Goal: Transaction & Acquisition: Obtain resource

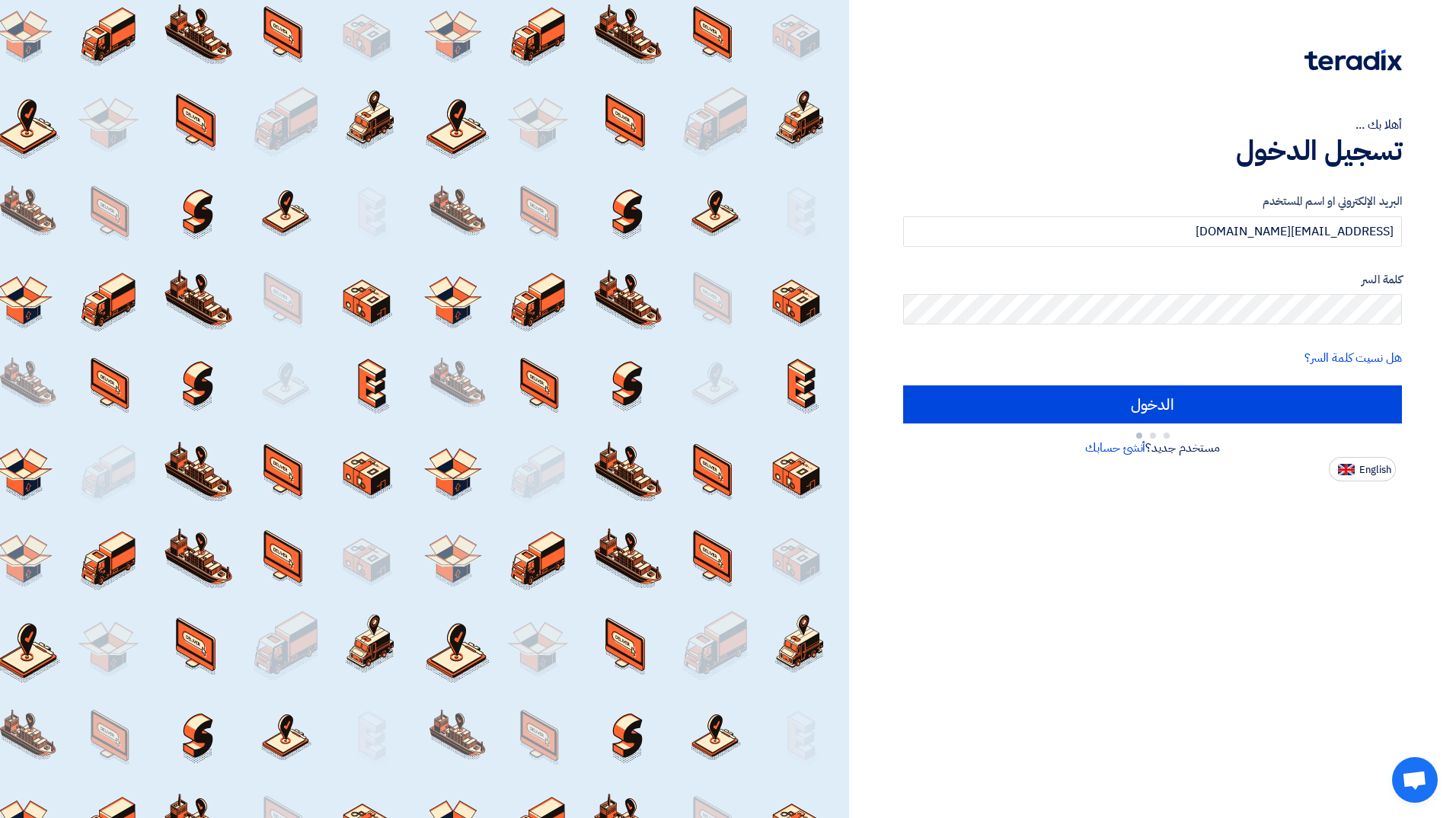
type input "Sign in"
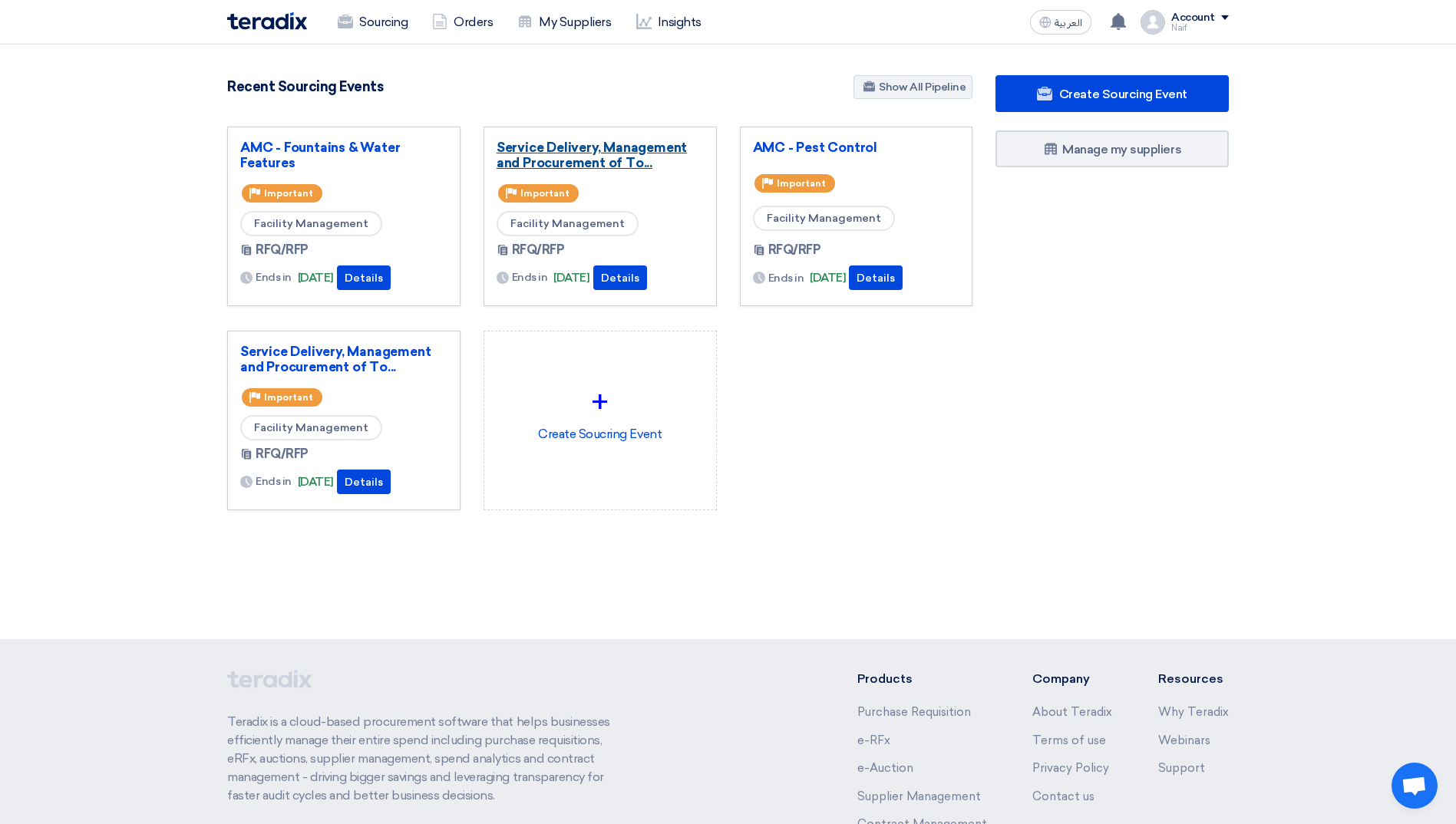
click at [518, 168] on link "Service Delivery, Management and Procurement of To..." at bounding box center [600, 154] width 207 height 31
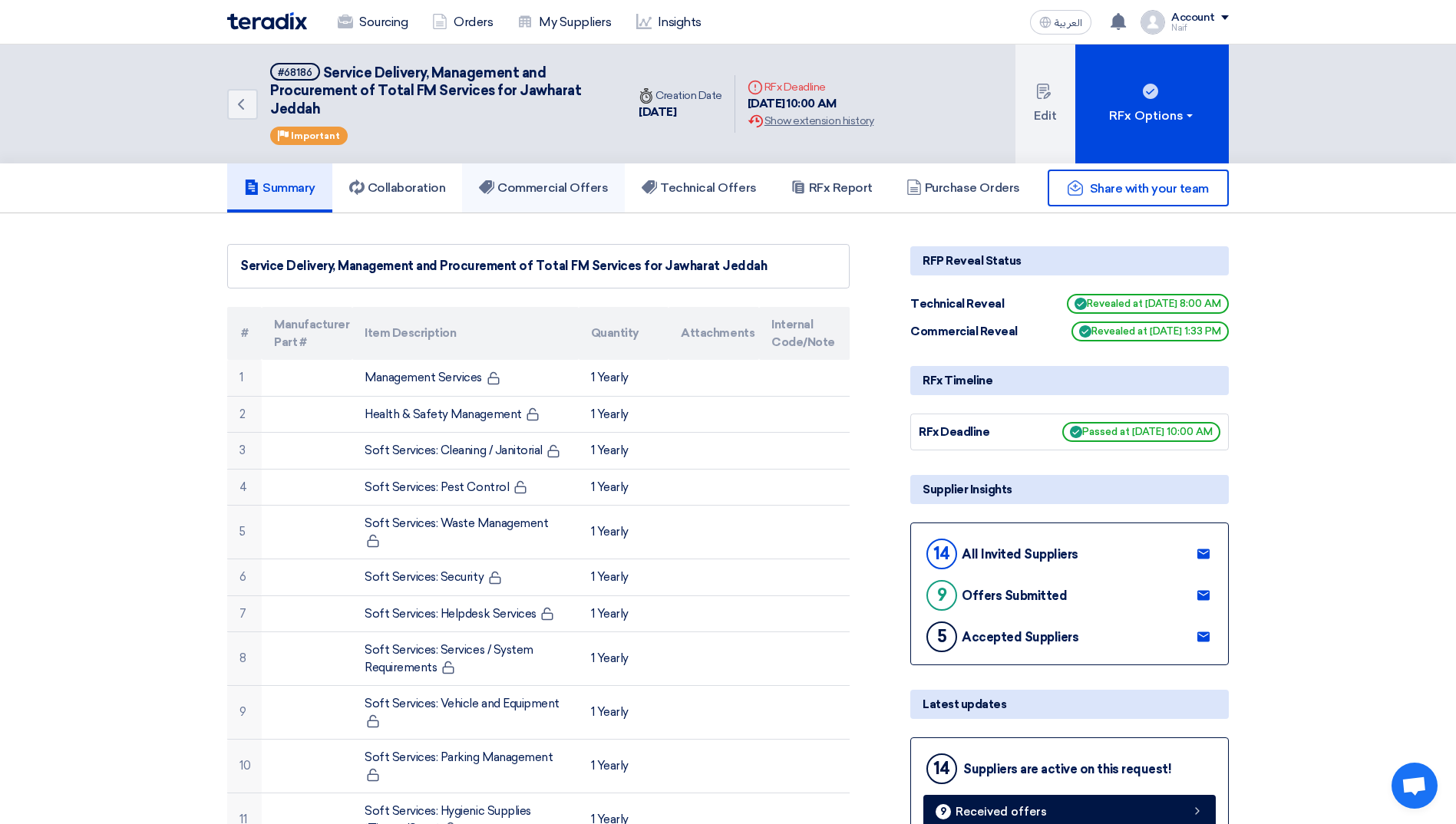
click at [562, 189] on h5 "Commercial Offers" at bounding box center [543, 187] width 129 height 16
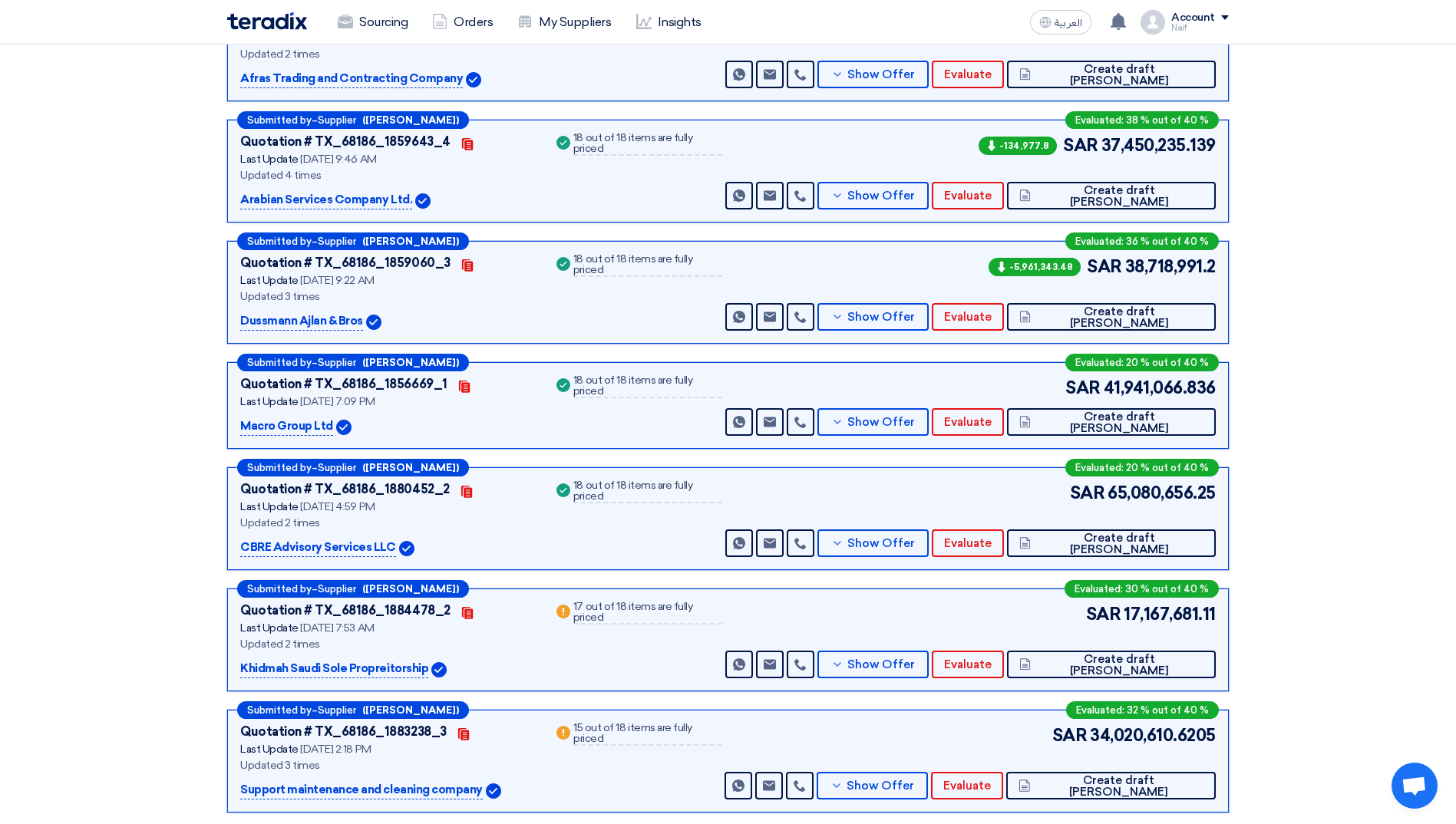
scroll to position [614, 0]
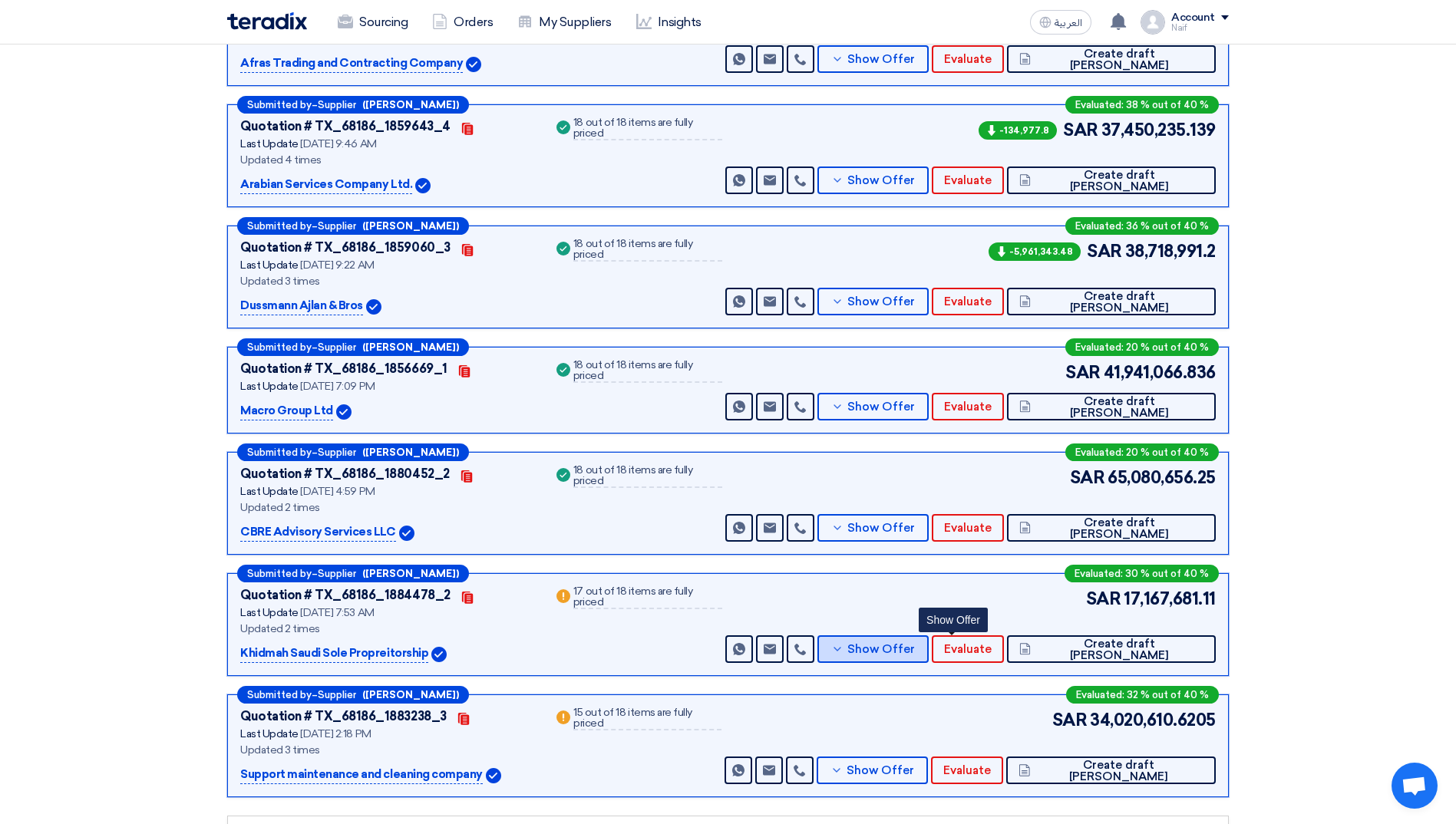
click at [915, 650] on span "Show Offer" at bounding box center [881, 650] width 68 height 12
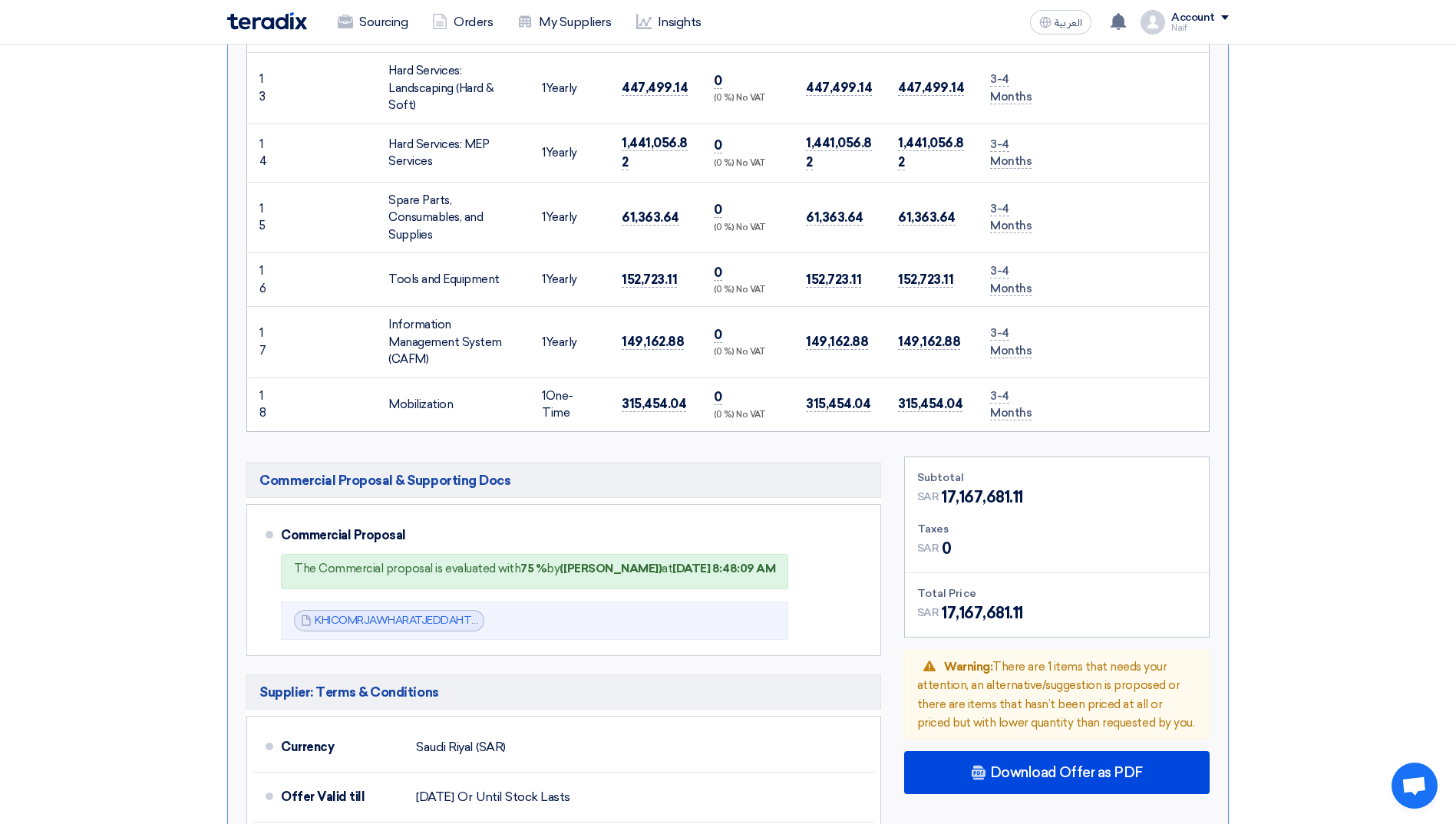
scroll to position [2072, 0]
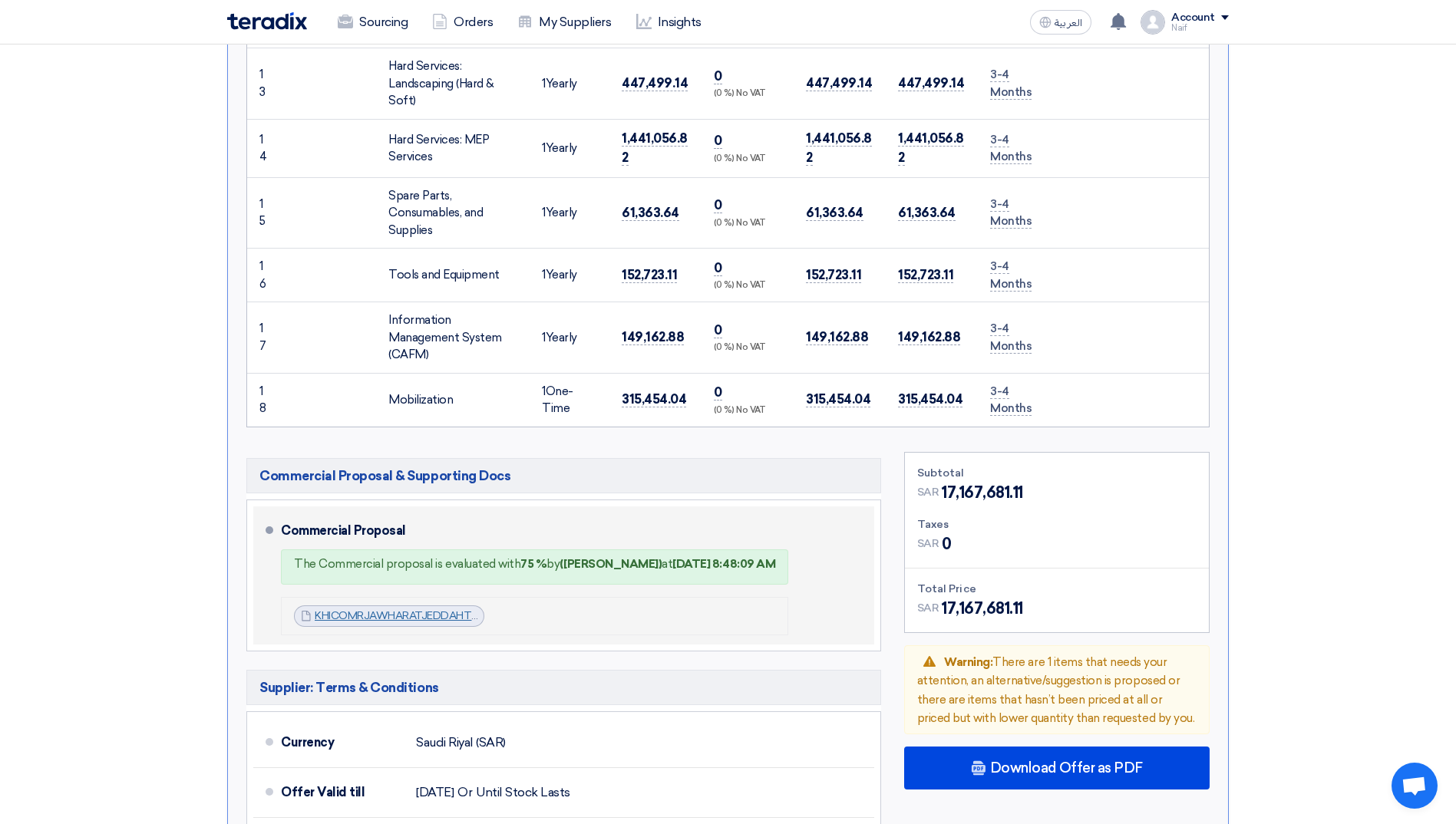
click at [415, 618] on link "KHICOMRJAWHARATJEDDAHTFMSERVICESv_1744529006322.pdf" at bounding box center [481, 616] width 332 height 13
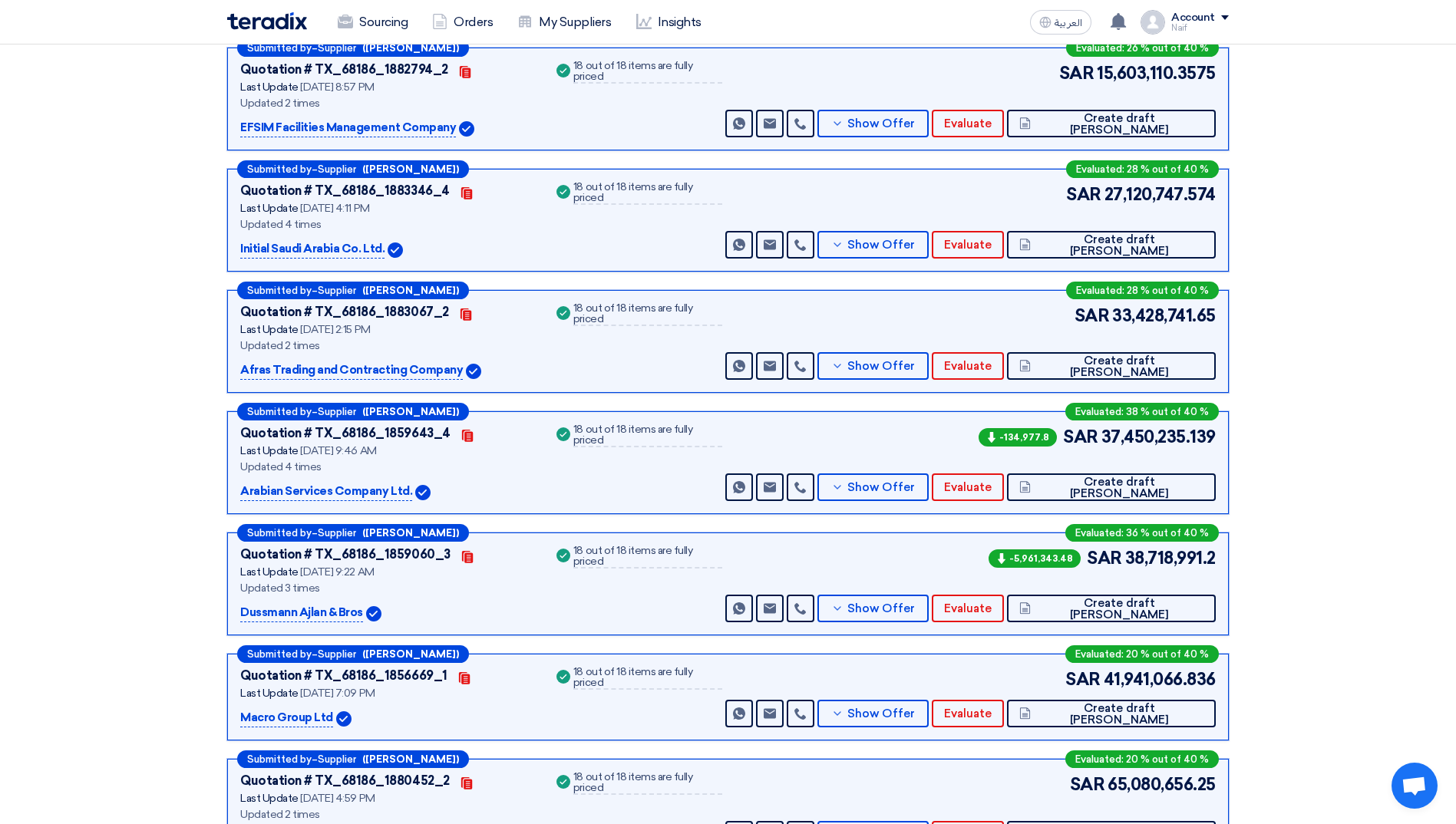
scroll to position [0, 0]
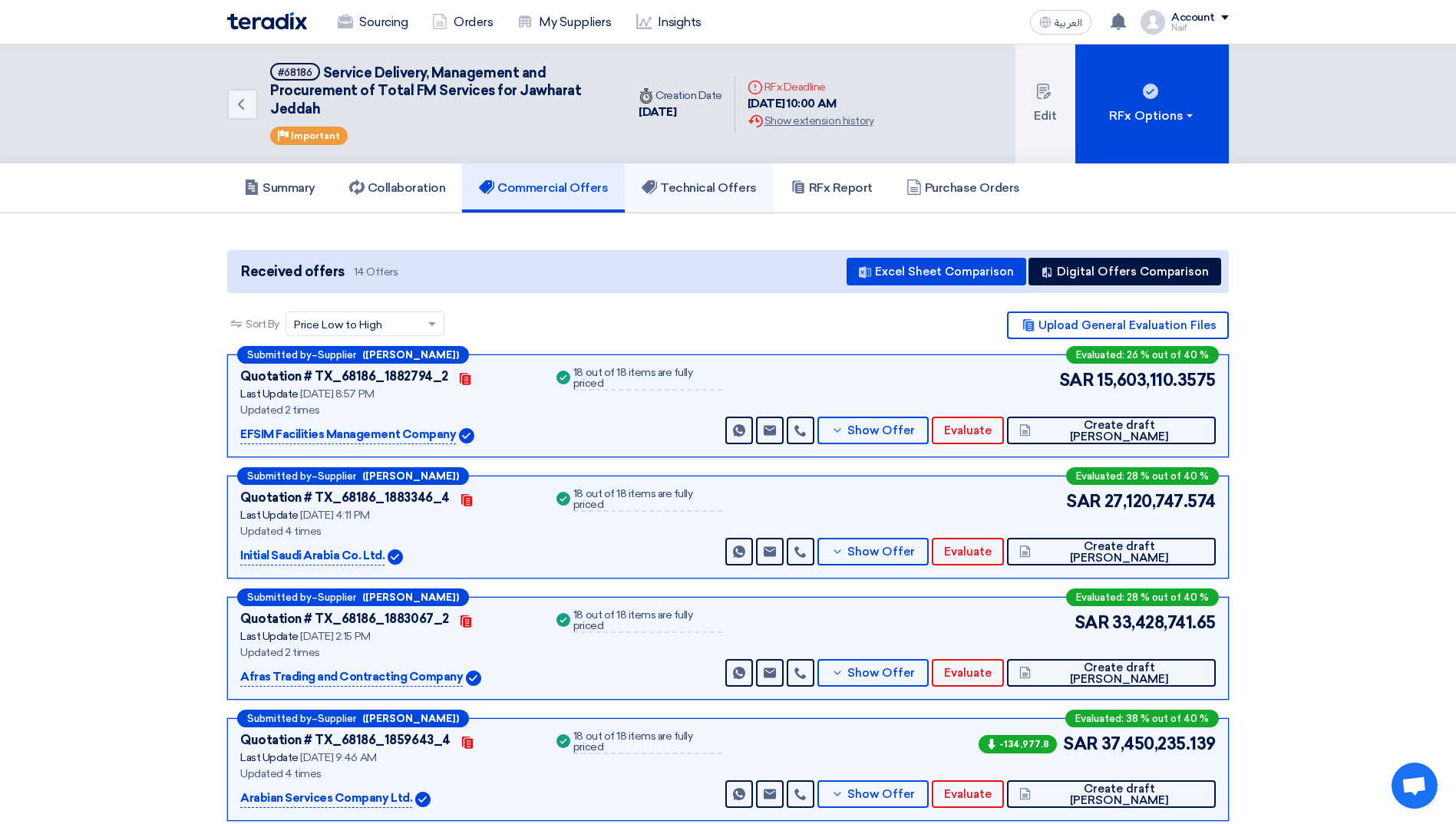
click at [680, 194] on h5 "Technical Offers" at bounding box center [699, 187] width 114 height 16
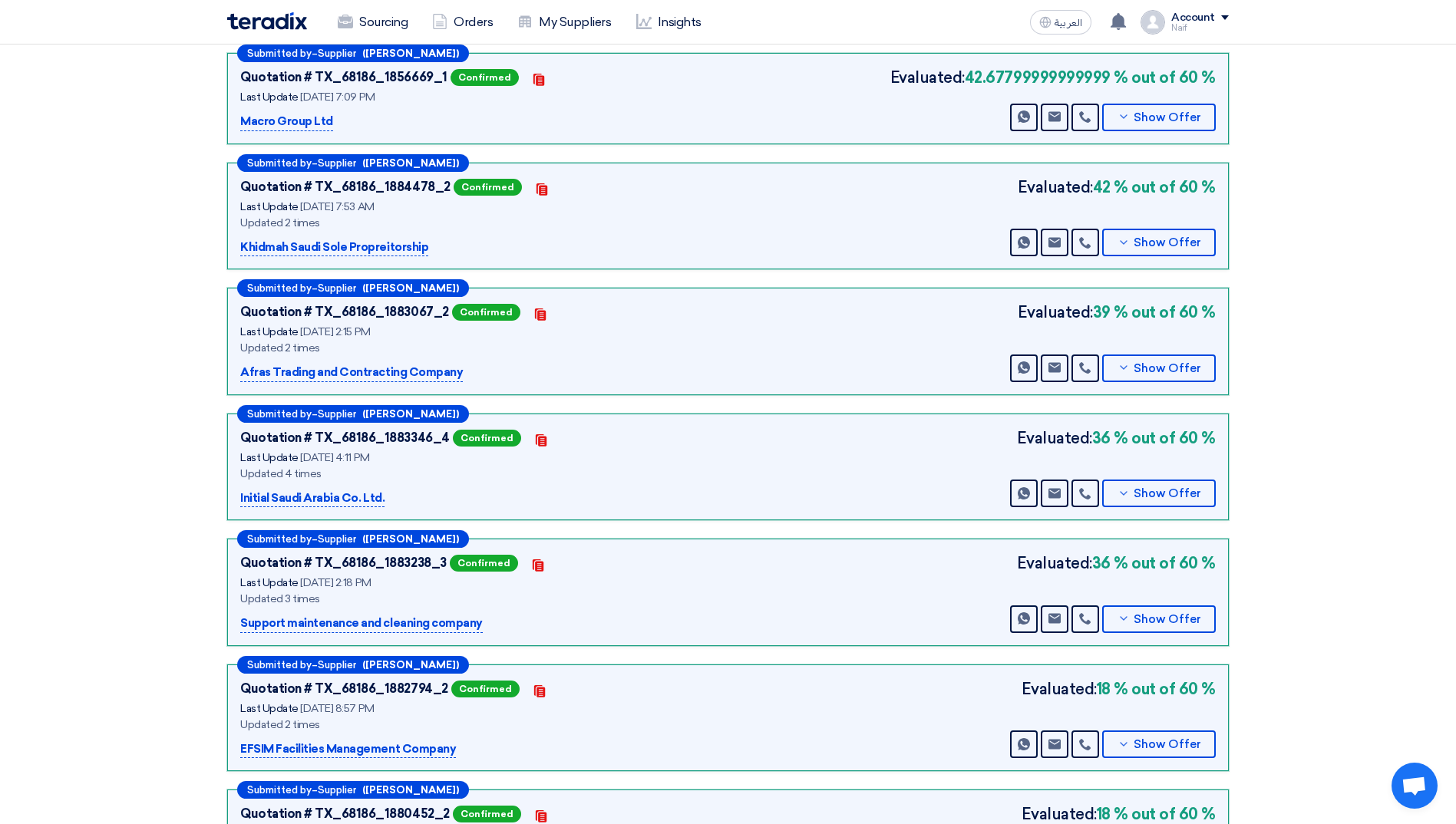
scroll to position [537, 0]
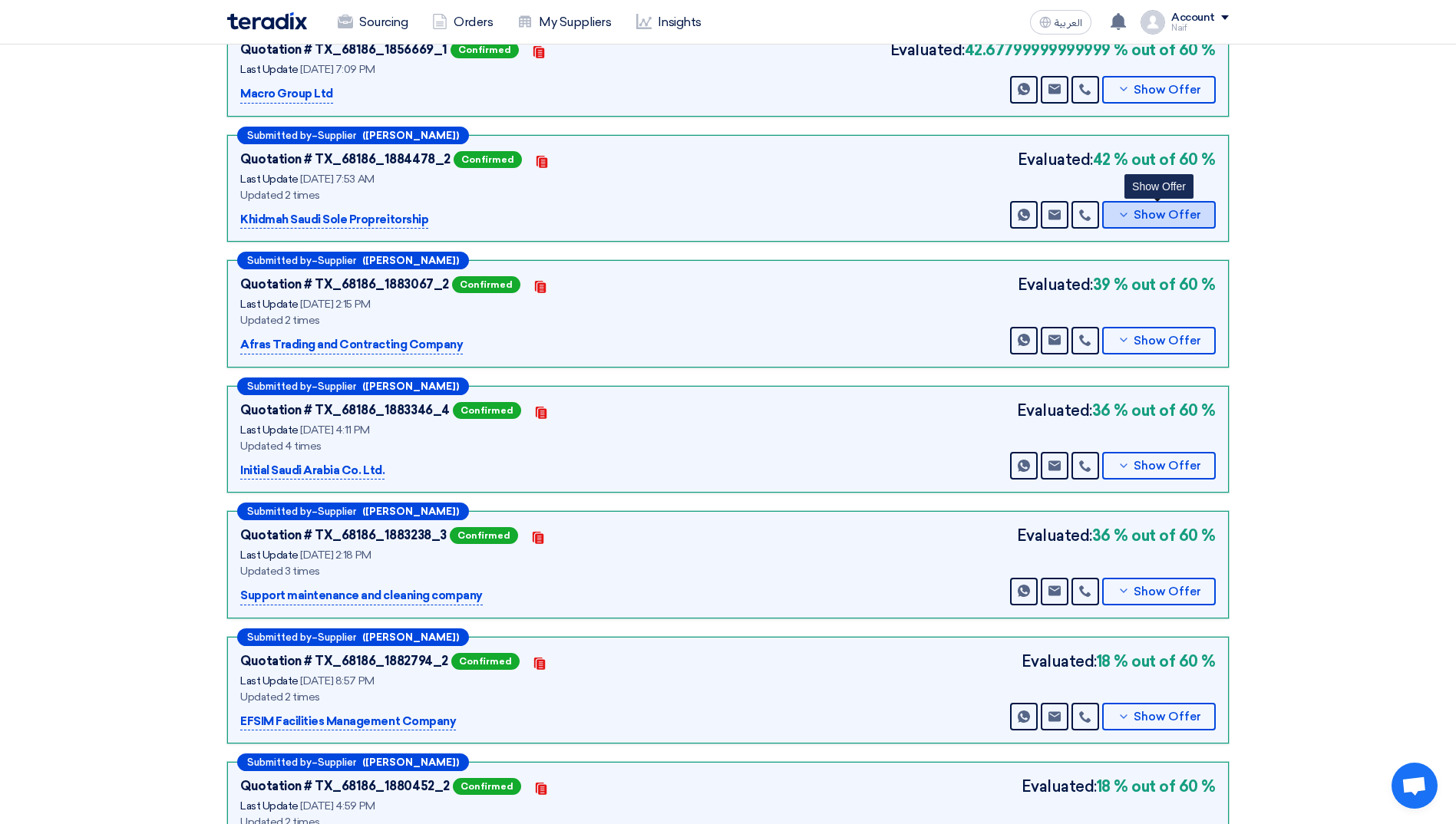
click at [1142, 216] on span "Show Offer" at bounding box center [1168, 215] width 68 height 12
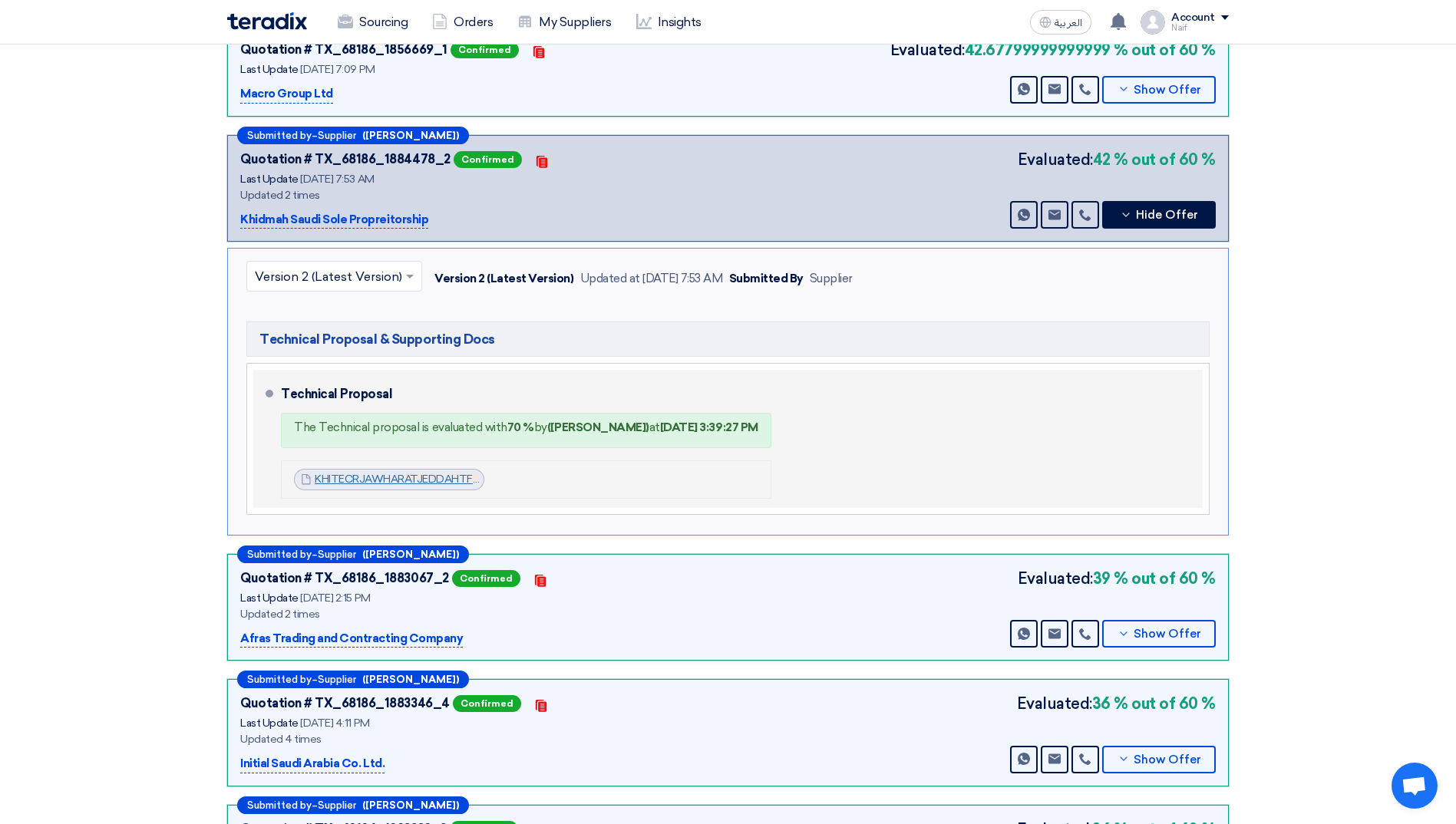
click at [435, 479] on link "KHITECRJAWHARATJEDDAHTFMSERVICESv_1747975999812.pdf" at bounding box center [477, 480] width 325 height 13
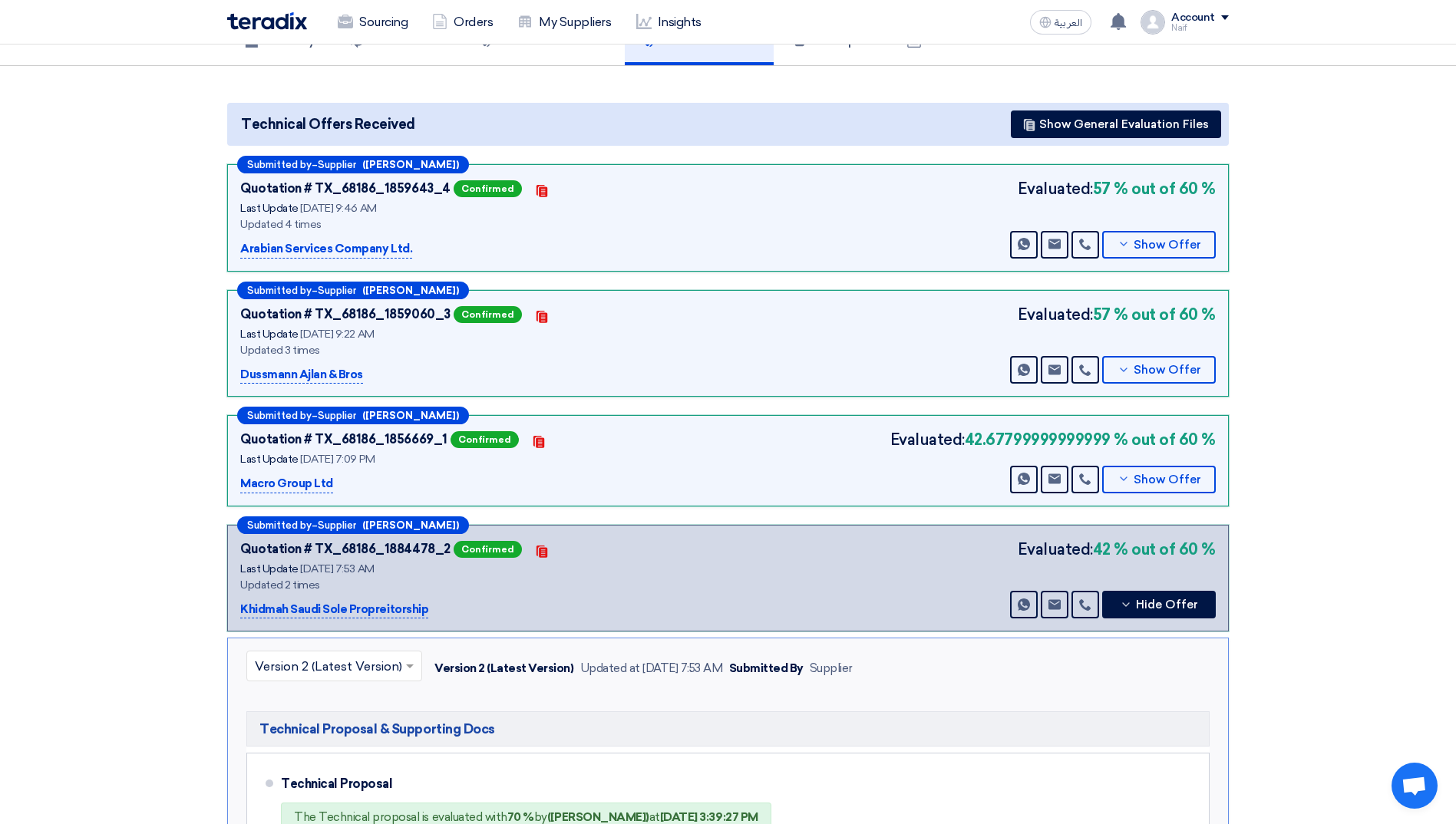
scroll to position [0, 0]
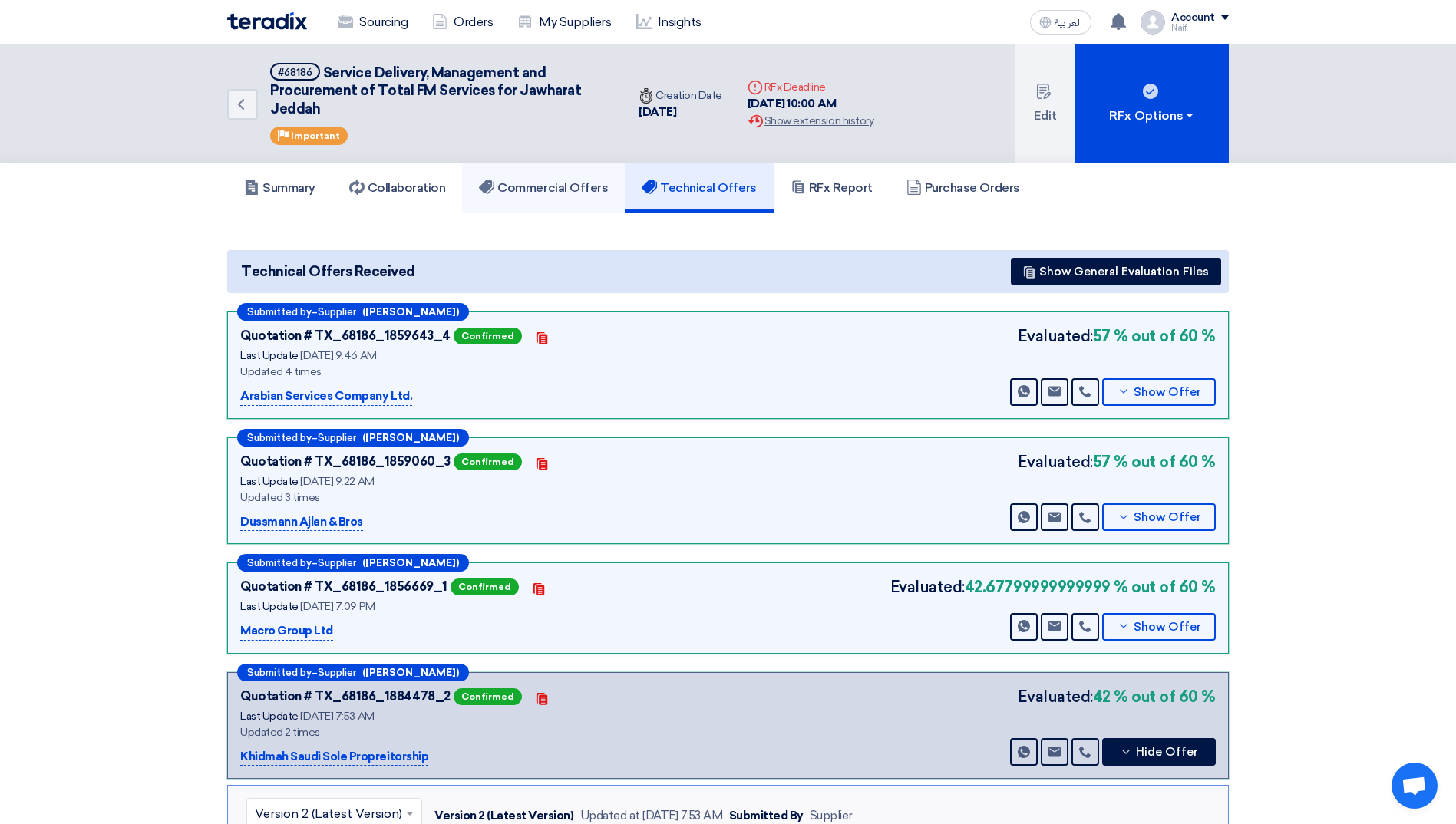
click at [541, 202] on link "Commercial Offers" at bounding box center [543, 187] width 163 height 49
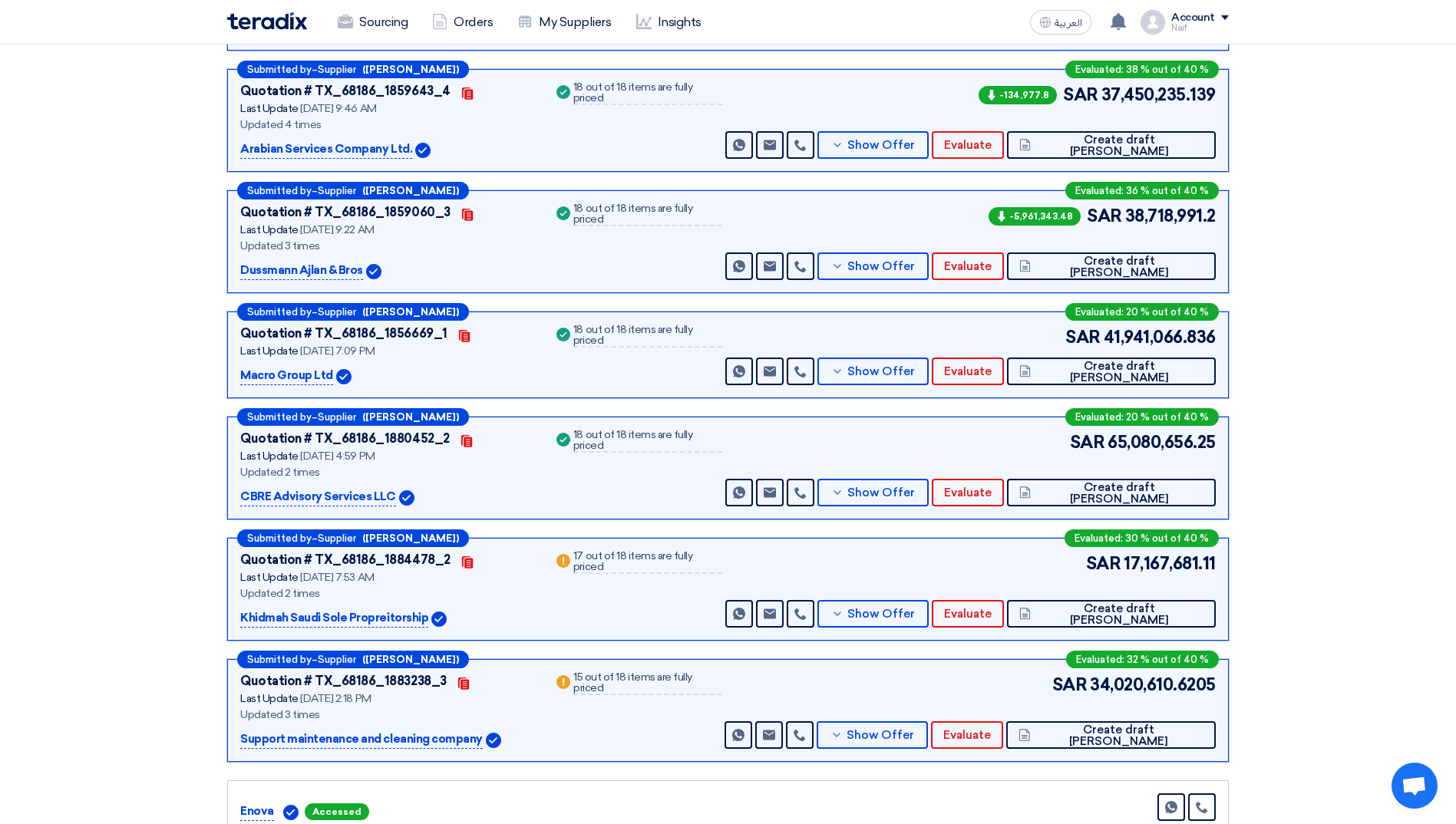
scroll to position [691, 0]
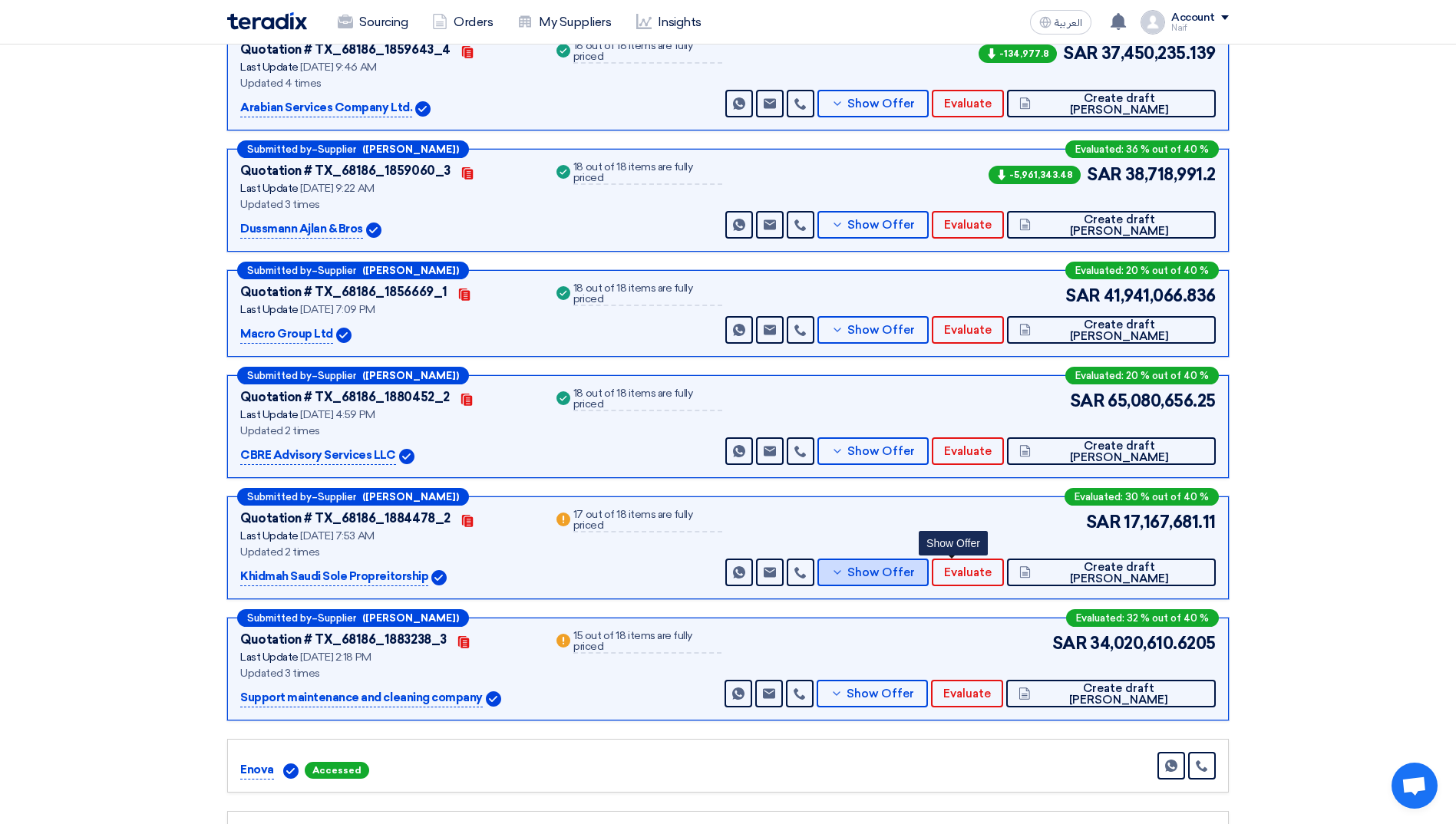
click at [915, 577] on span "Show Offer" at bounding box center [881, 573] width 68 height 12
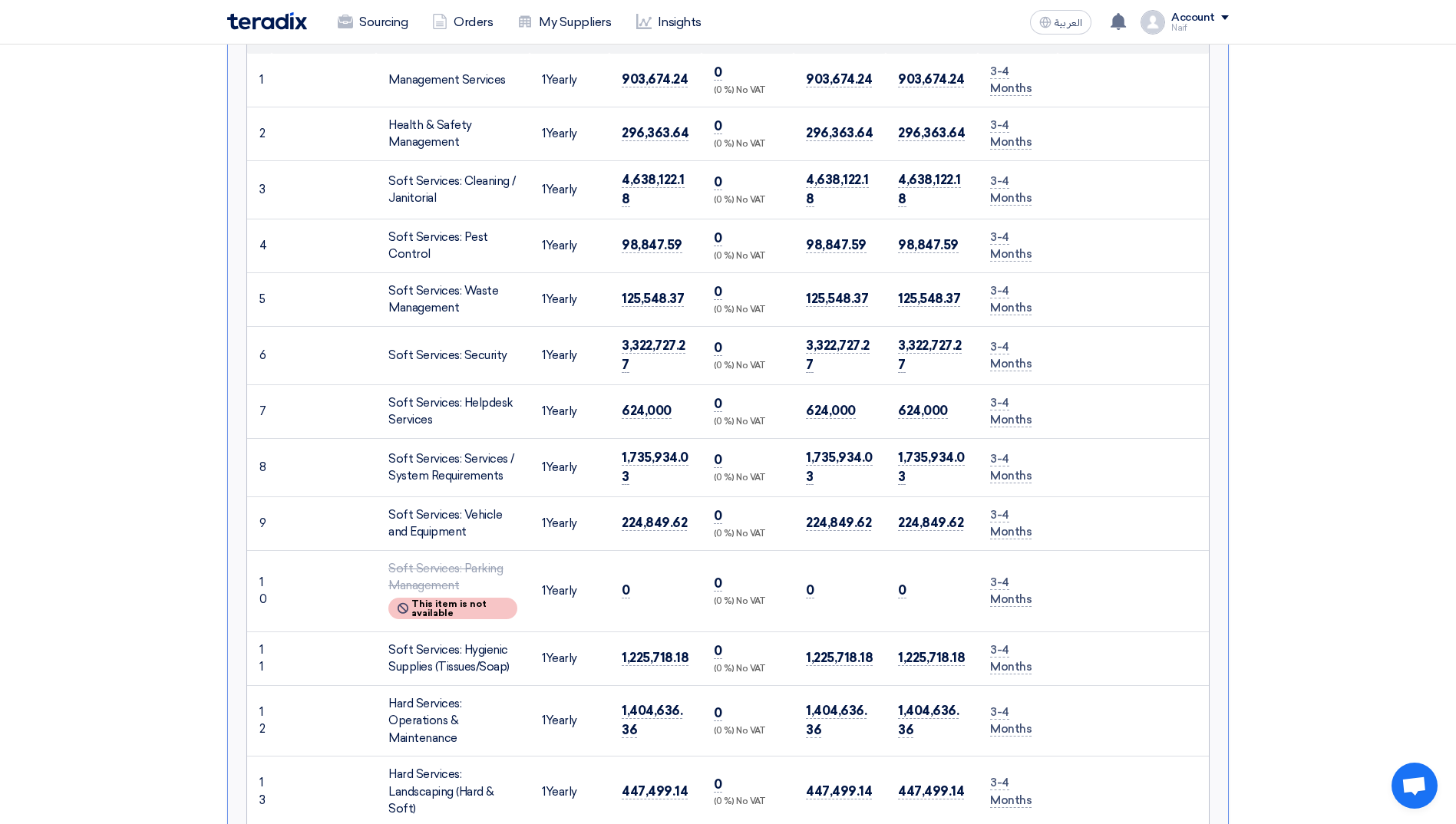
scroll to position [1381, 0]
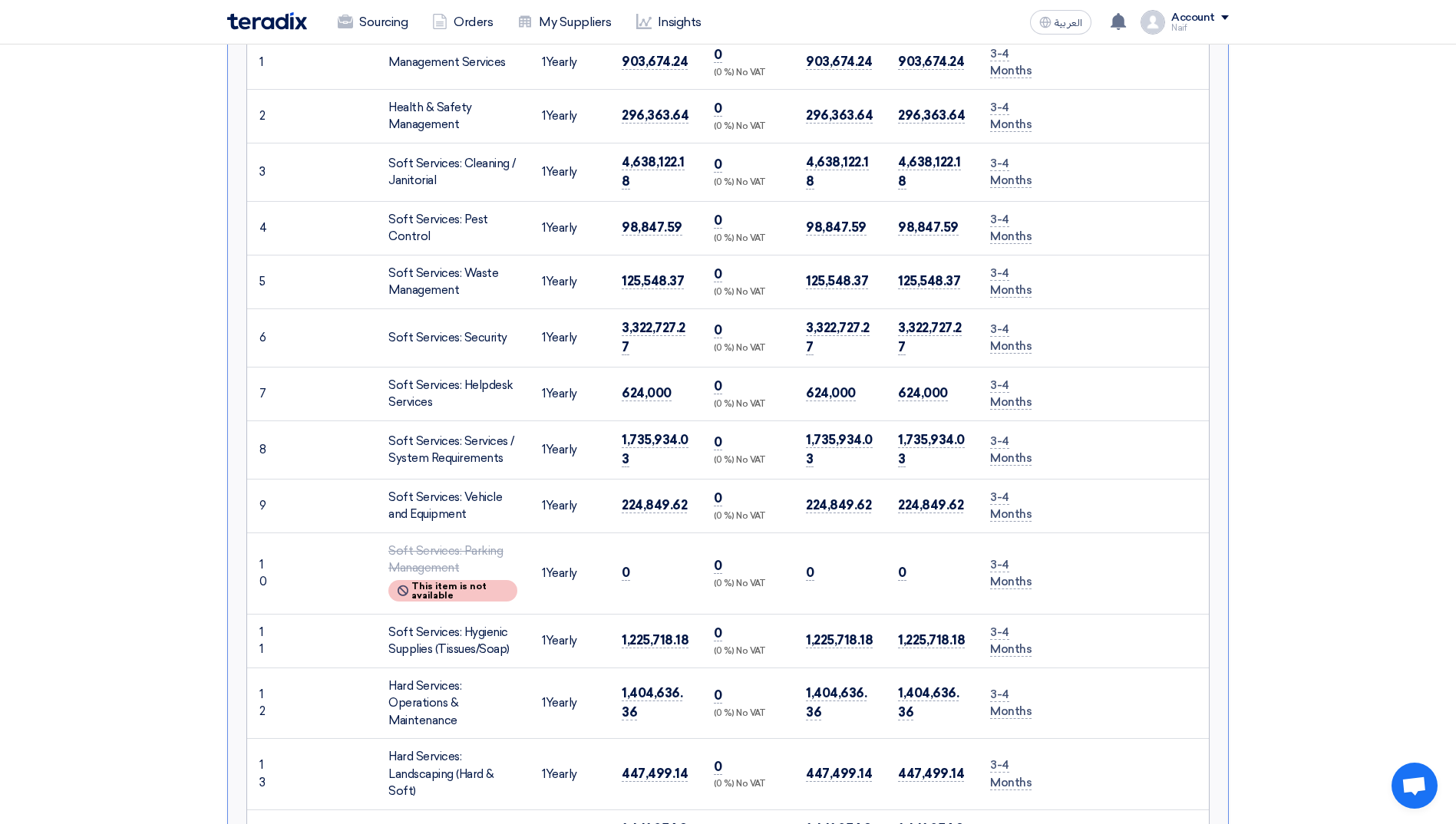
click at [1242, 438] on section "Received offers 14 Offers Excel Sheet Comparison Digital Offers Comparison Sort…" at bounding box center [728, 513] width 1456 height 3363
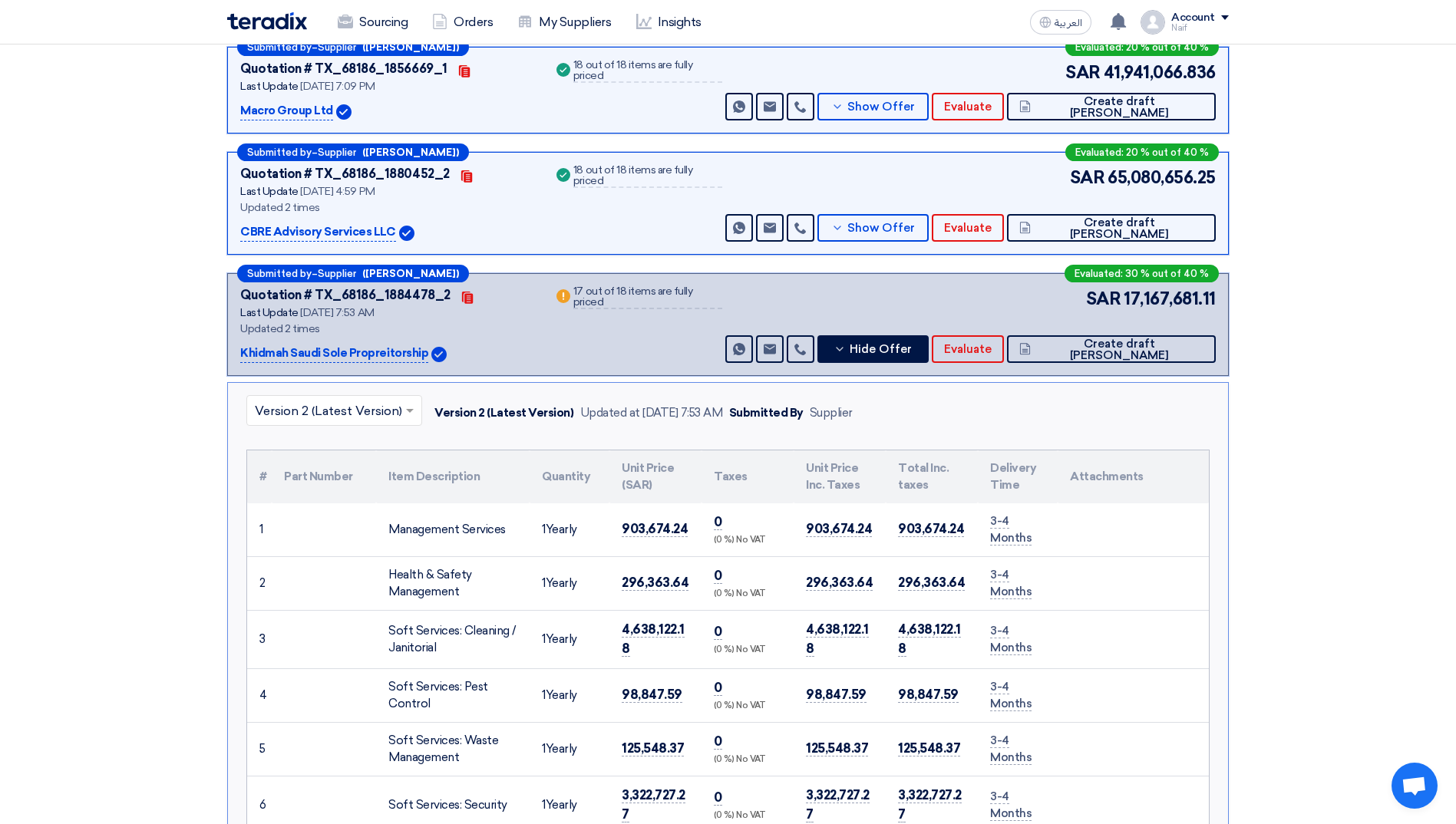
scroll to position [844, 0]
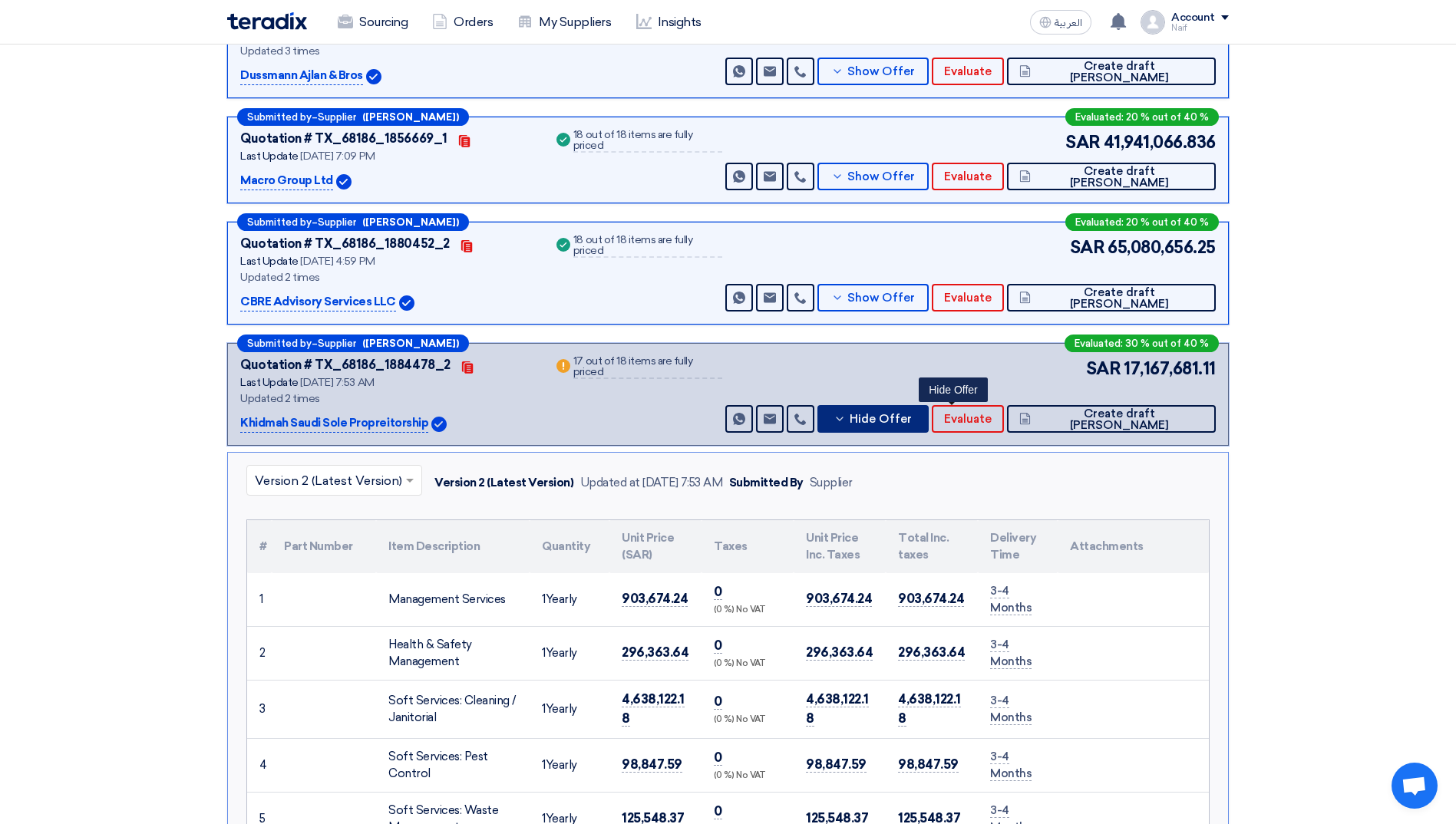
click at [927, 426] on button "Hide Offer" at bounding box center [873, 419] width 111 height 27
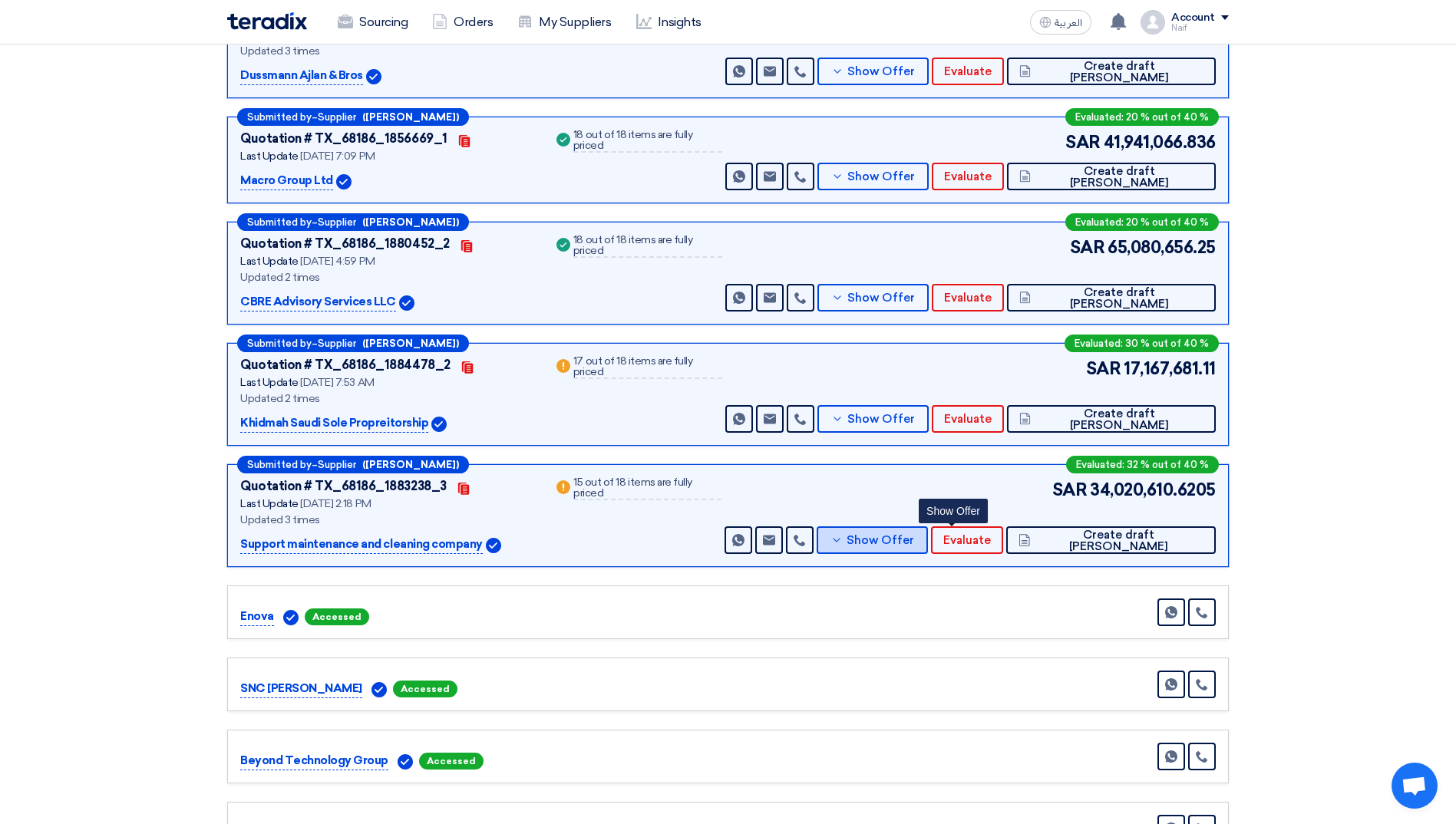
click at [928, 548] on button "Show Offer" at bounding box center [872, 540] width 111 height 27
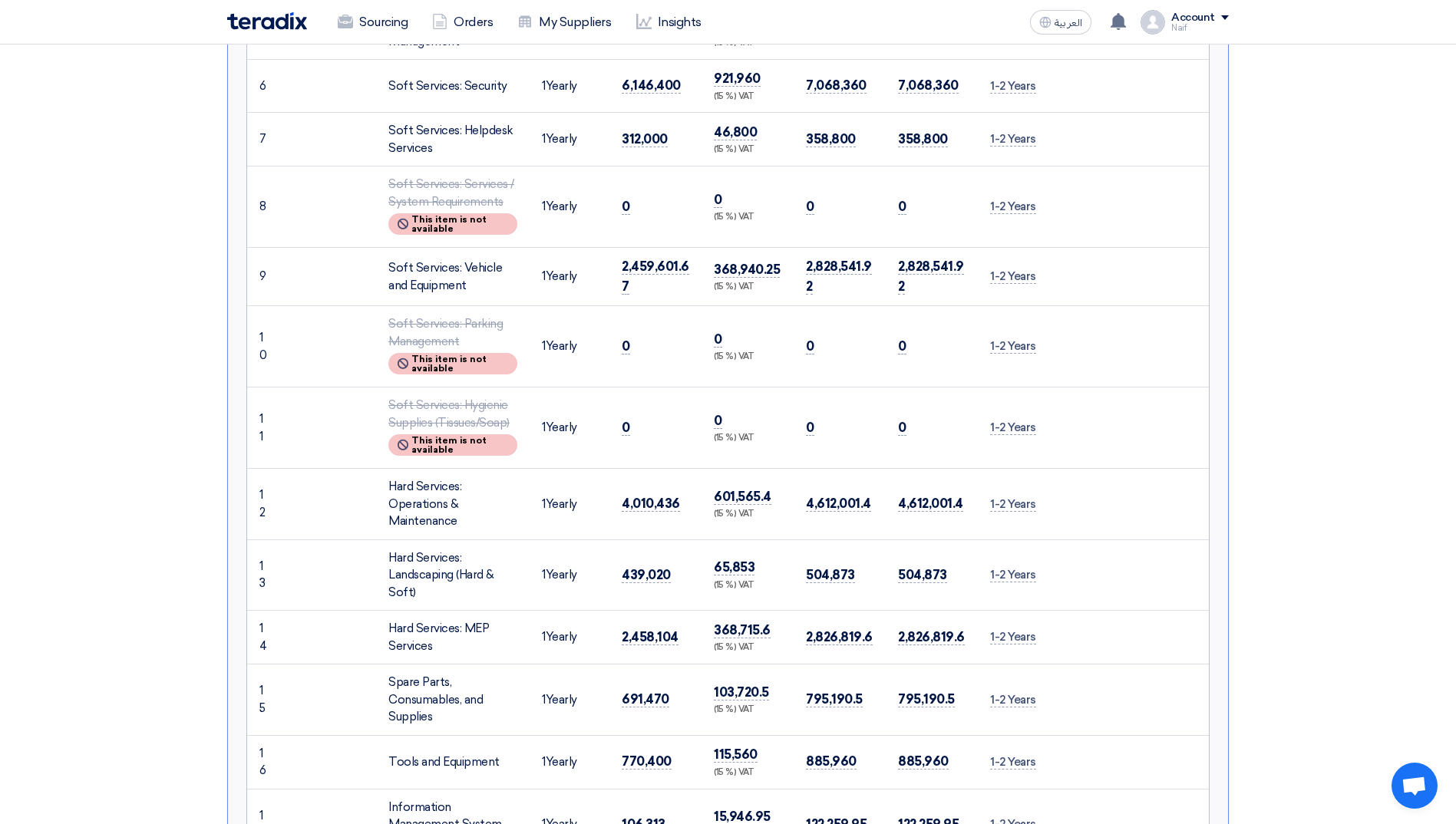
scroll to position [2226, 0]
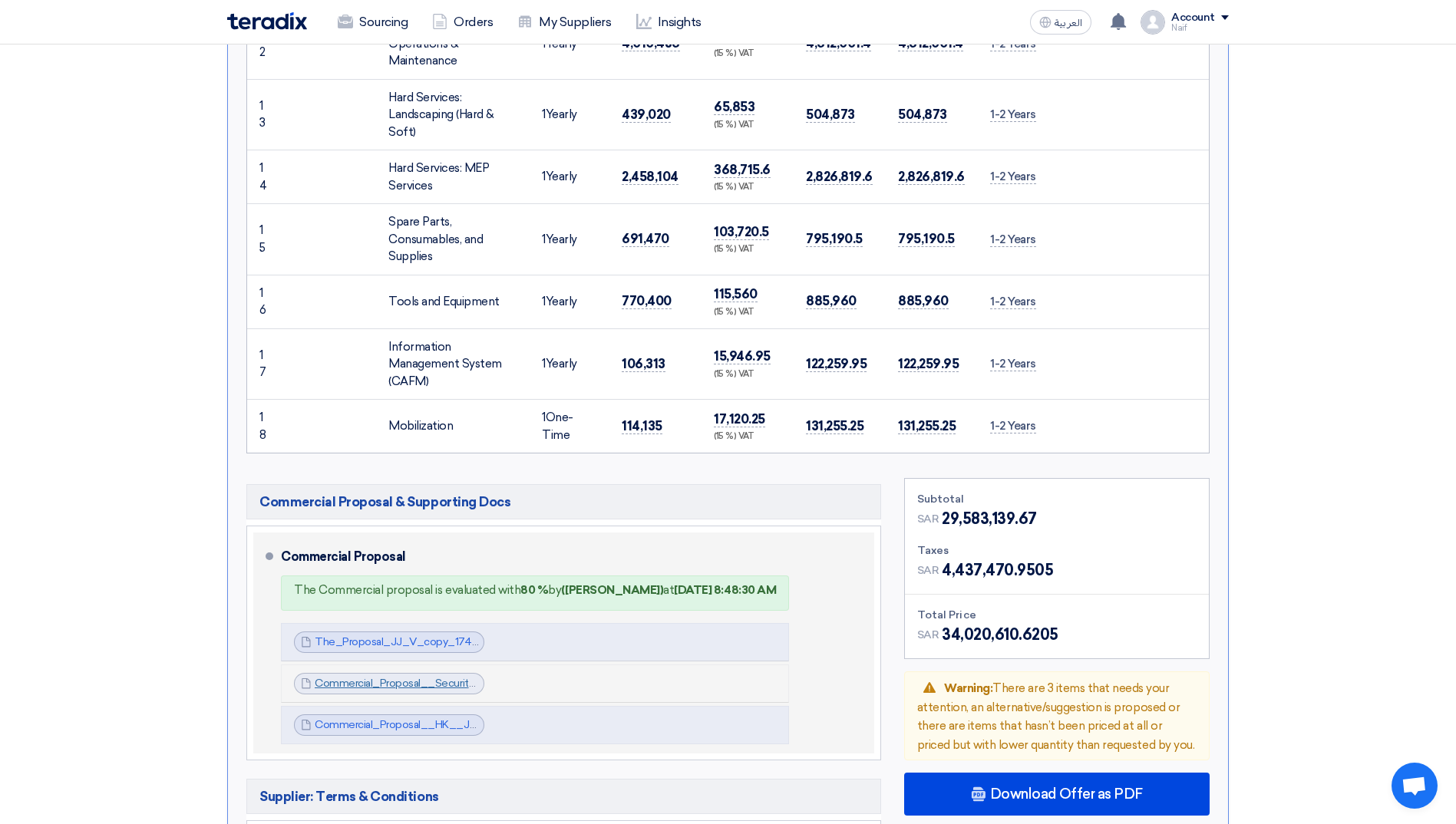
click at [407, 677] on link "Commercial_Proposal__Security__JJ_copy_1744405619694.pdf" at bounding box center [476, 684] width 322 height 13
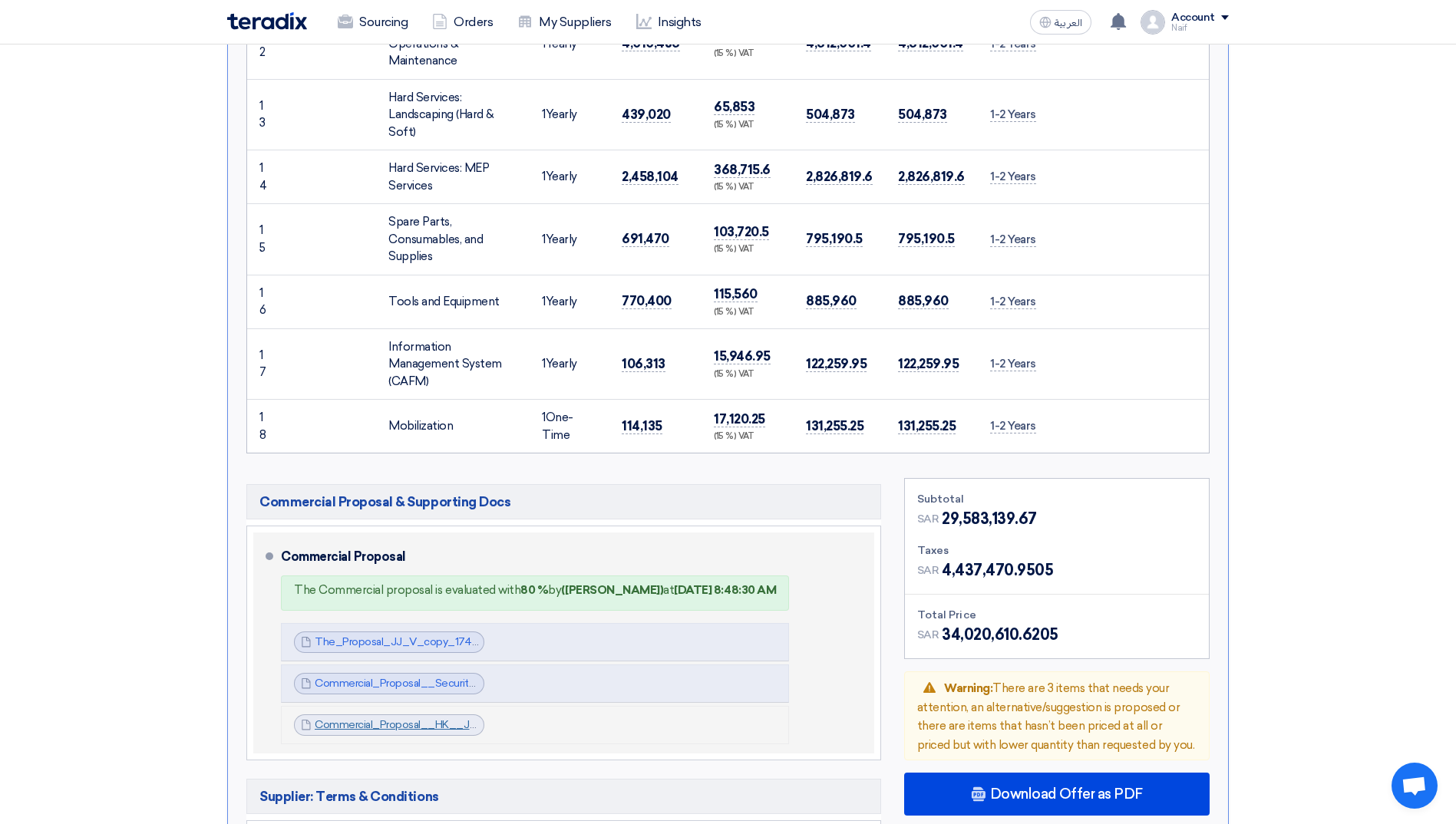
click at [430, 718] on link "Commercial_Proposal__HK__JJ_1744408597391.pdf" at bounding box center [448, 725] width 266 height 13
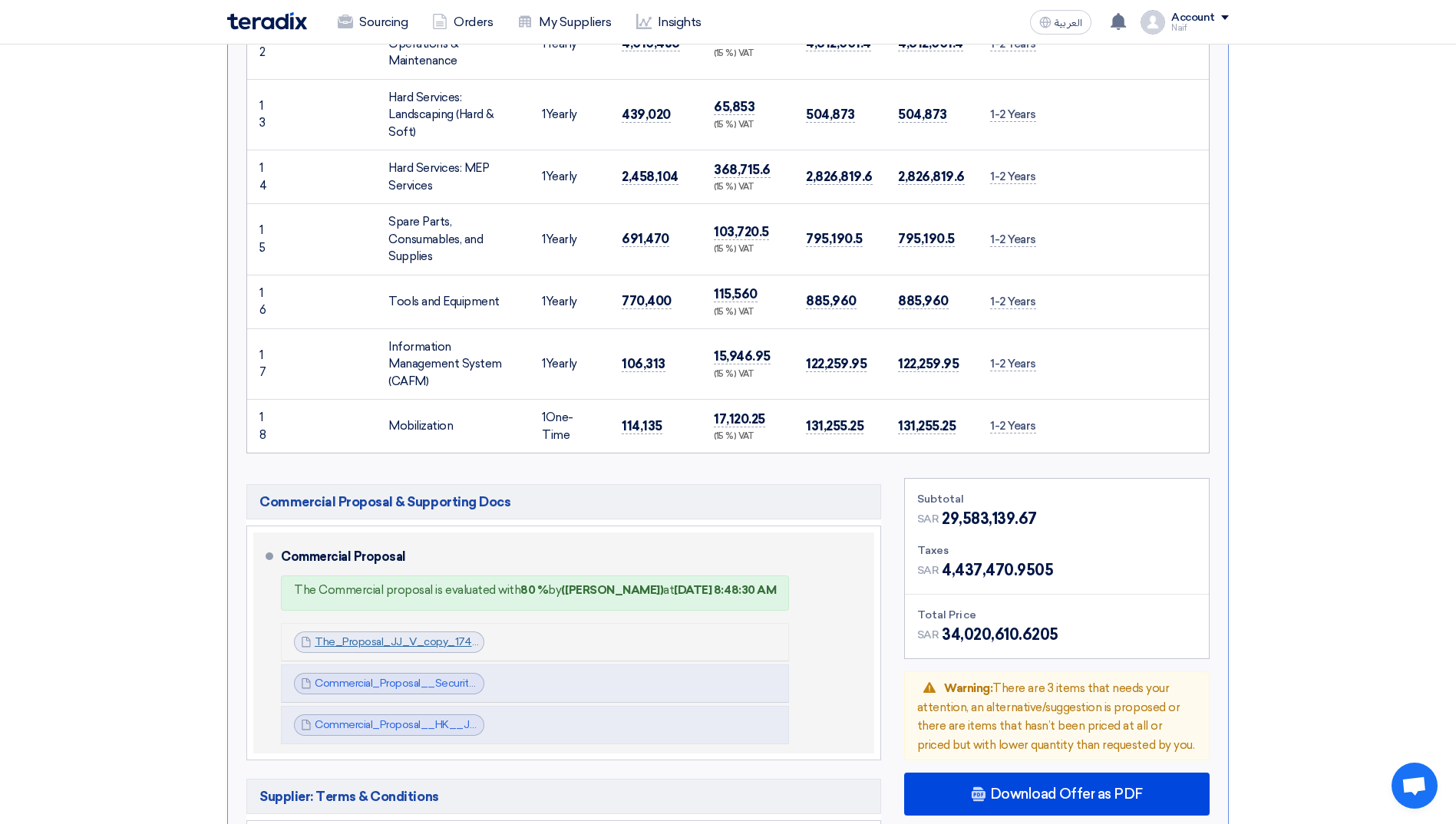
click at [368, 636] on link "The_Proposal_JJ_V_copy_1744405546844.pdf" at bounding box center [437, 642] width 244 height 13
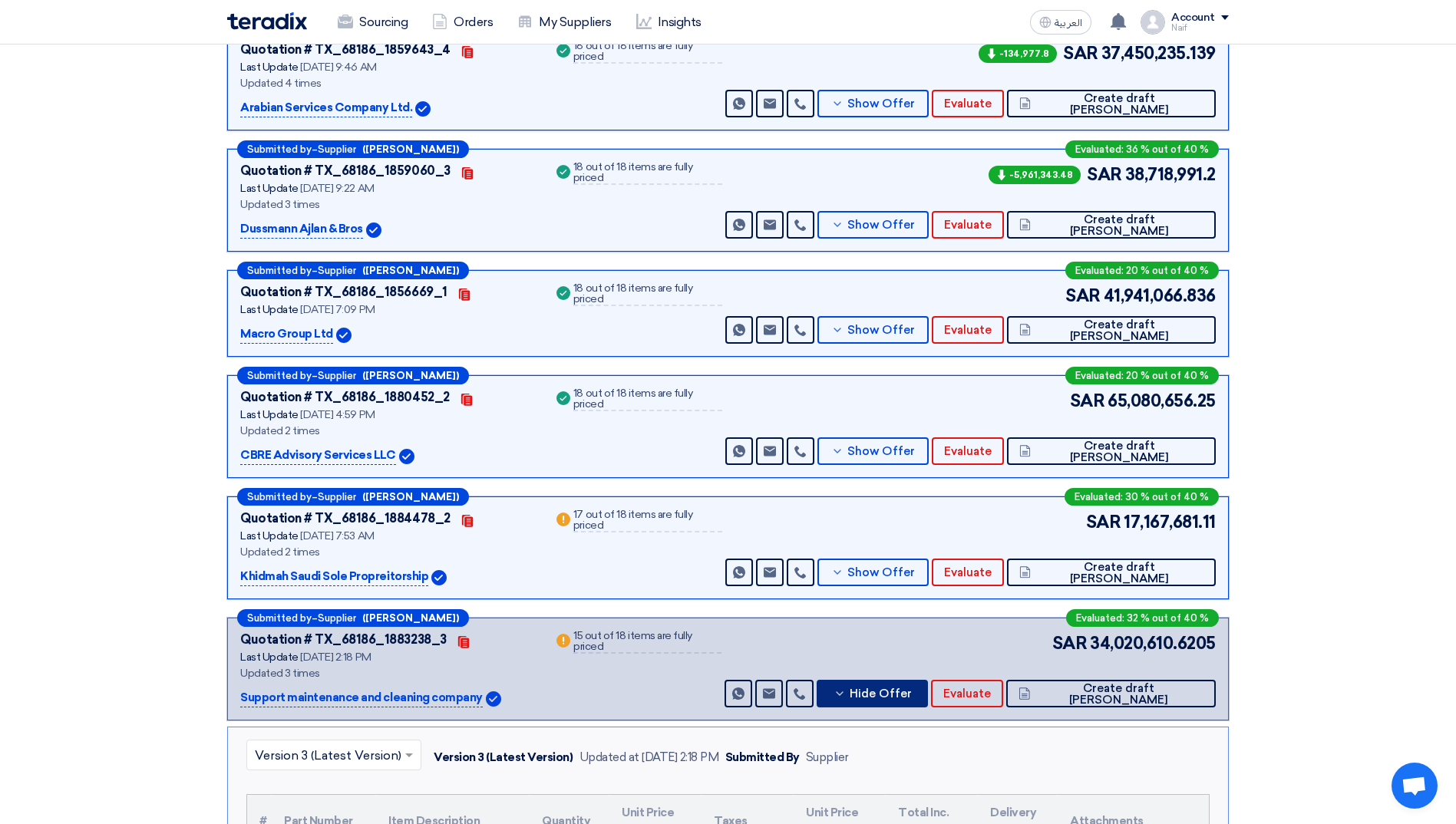
scroll to position [844, 0]
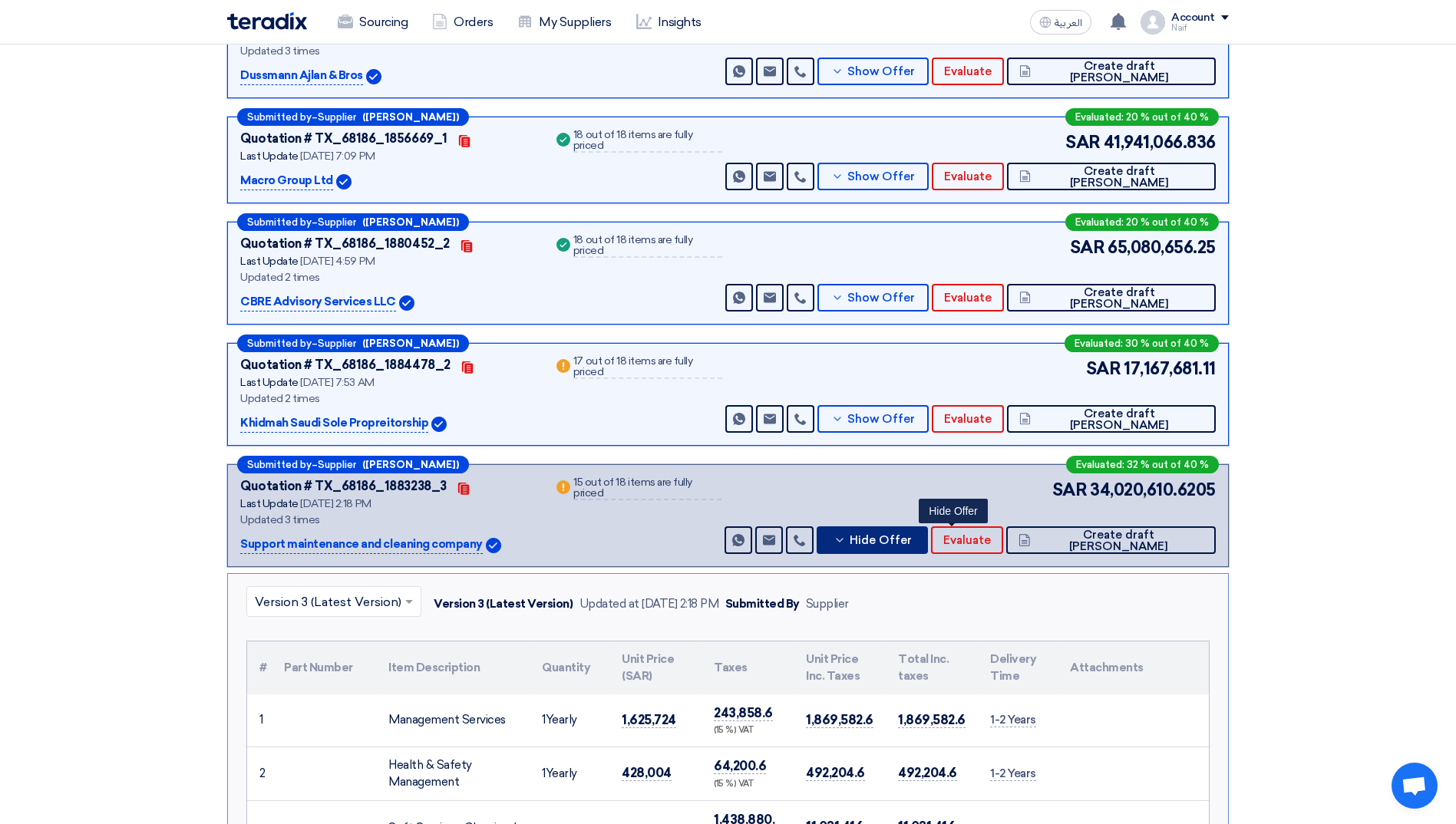
click at [912, 543] on span "Hide Offer" at bounding box center [880, 541] width 62 height 12
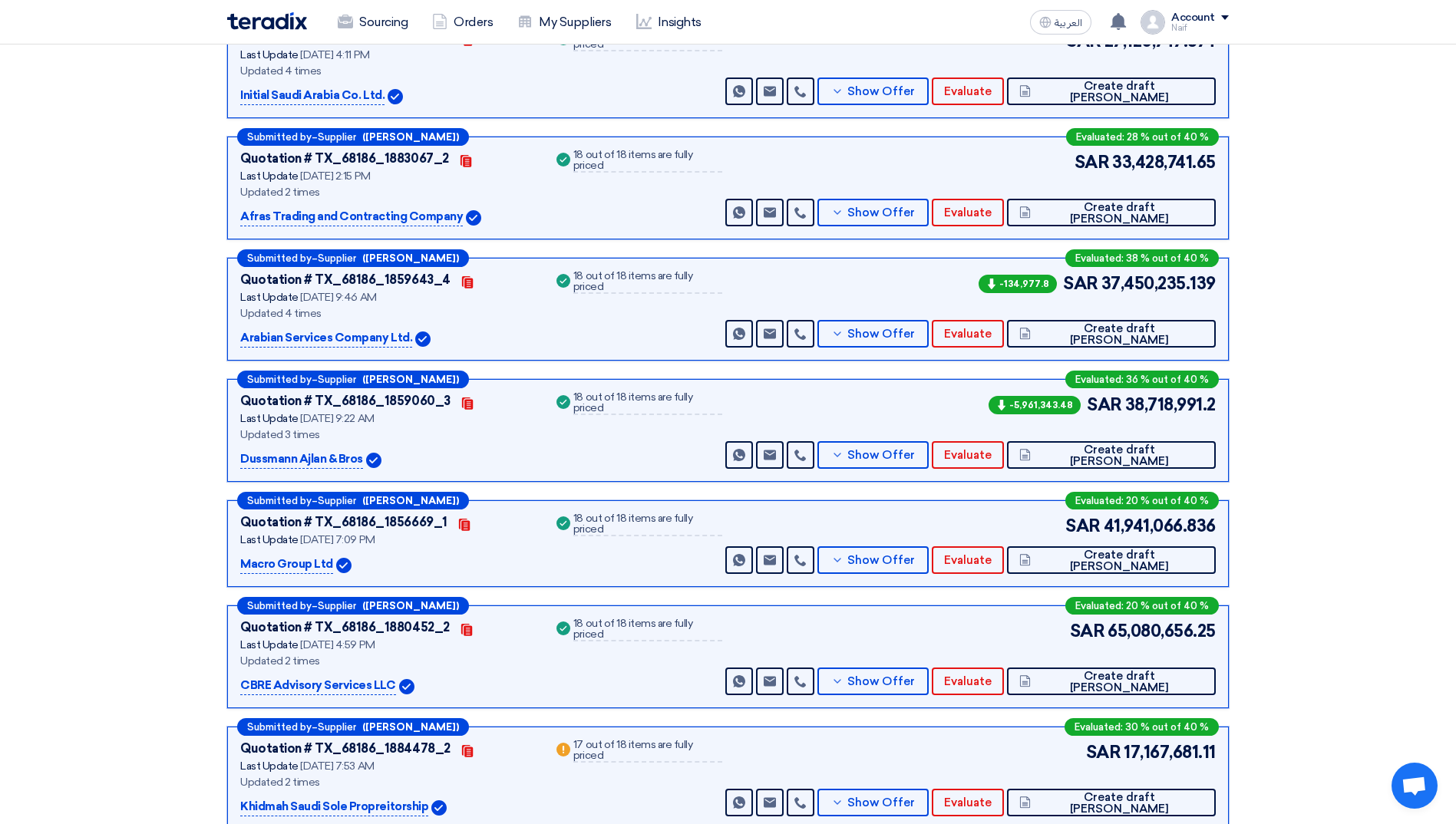
scroll to position [0, 0]
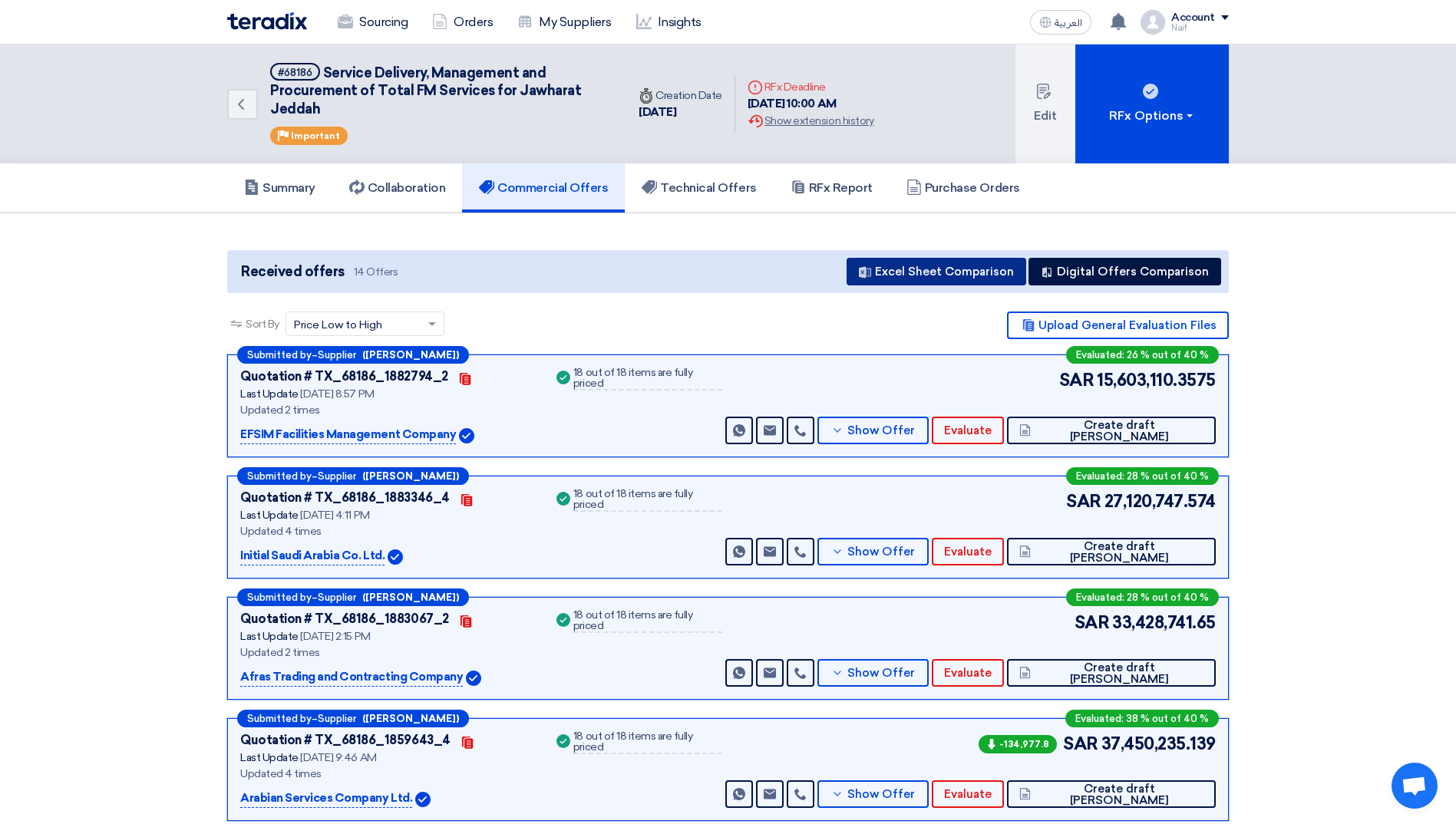
click at [971, 274] on button "Excel Sheet Comparison" at bounding box center [937, 271] width 180 height 27
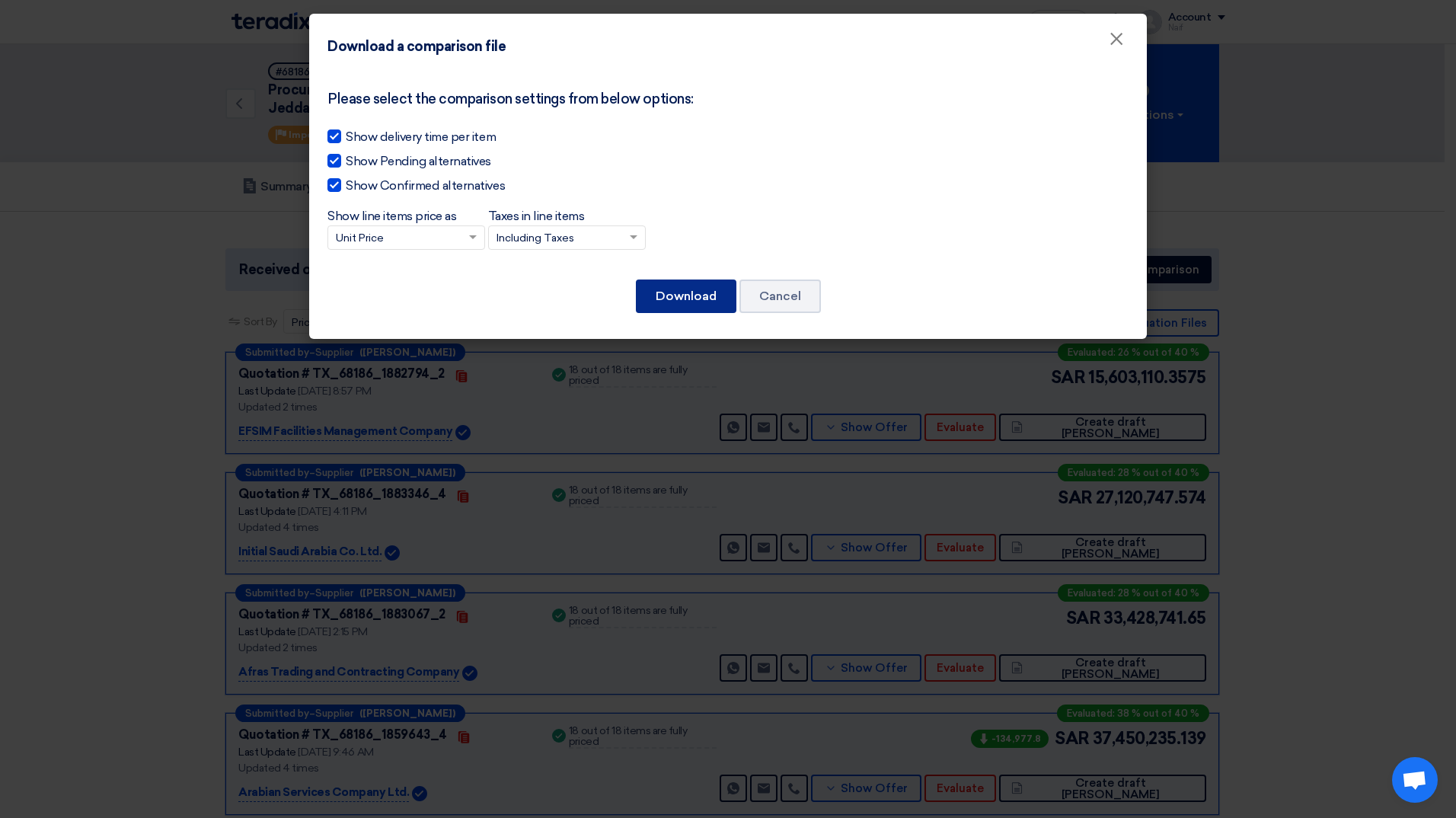
click at [678, 298] on button "Download" at bounding box center [686, 296] width 101 height 34
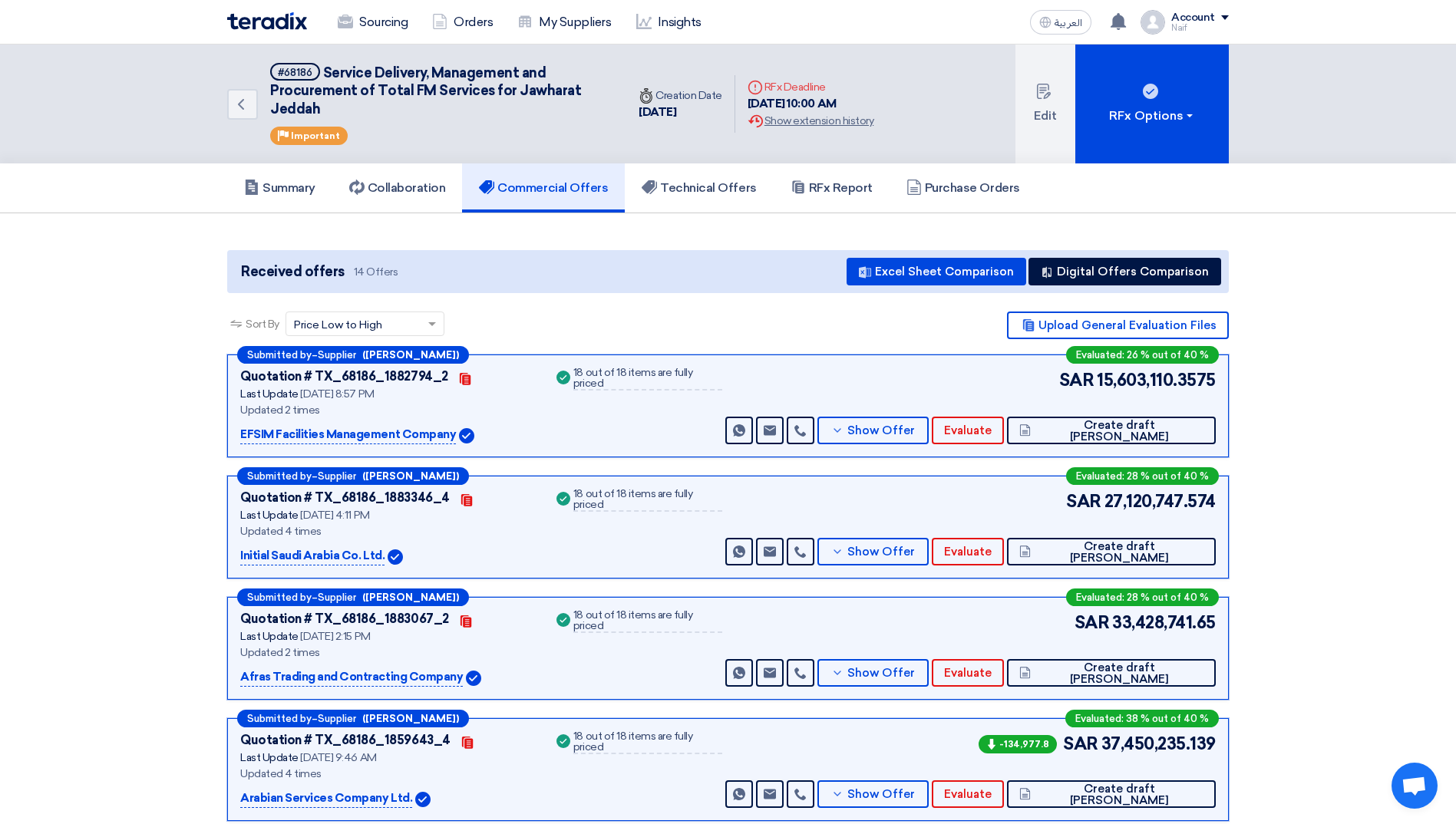
drag, startPoint x: 133, startPoint y: 267, endPoint x: 163, endPoint y: 266, distance: 30.0
click at [762, 200] on link "Technical Offers" at bounding box center [699, 187] width 148 height 49
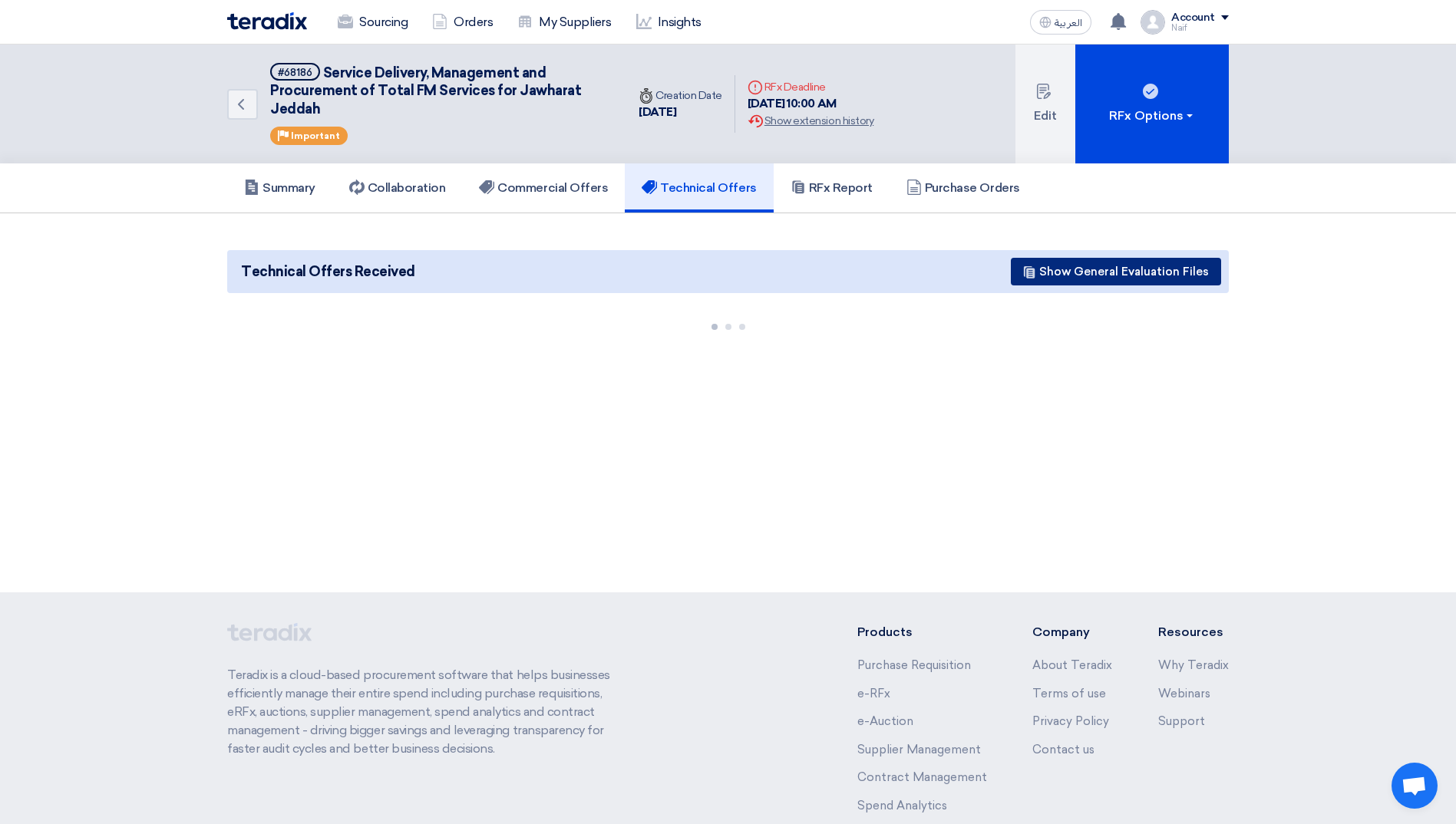
click at [1138, 271] on button "Show General Evaluation Files" at bounding box center [1116, 271] width 211 height 27
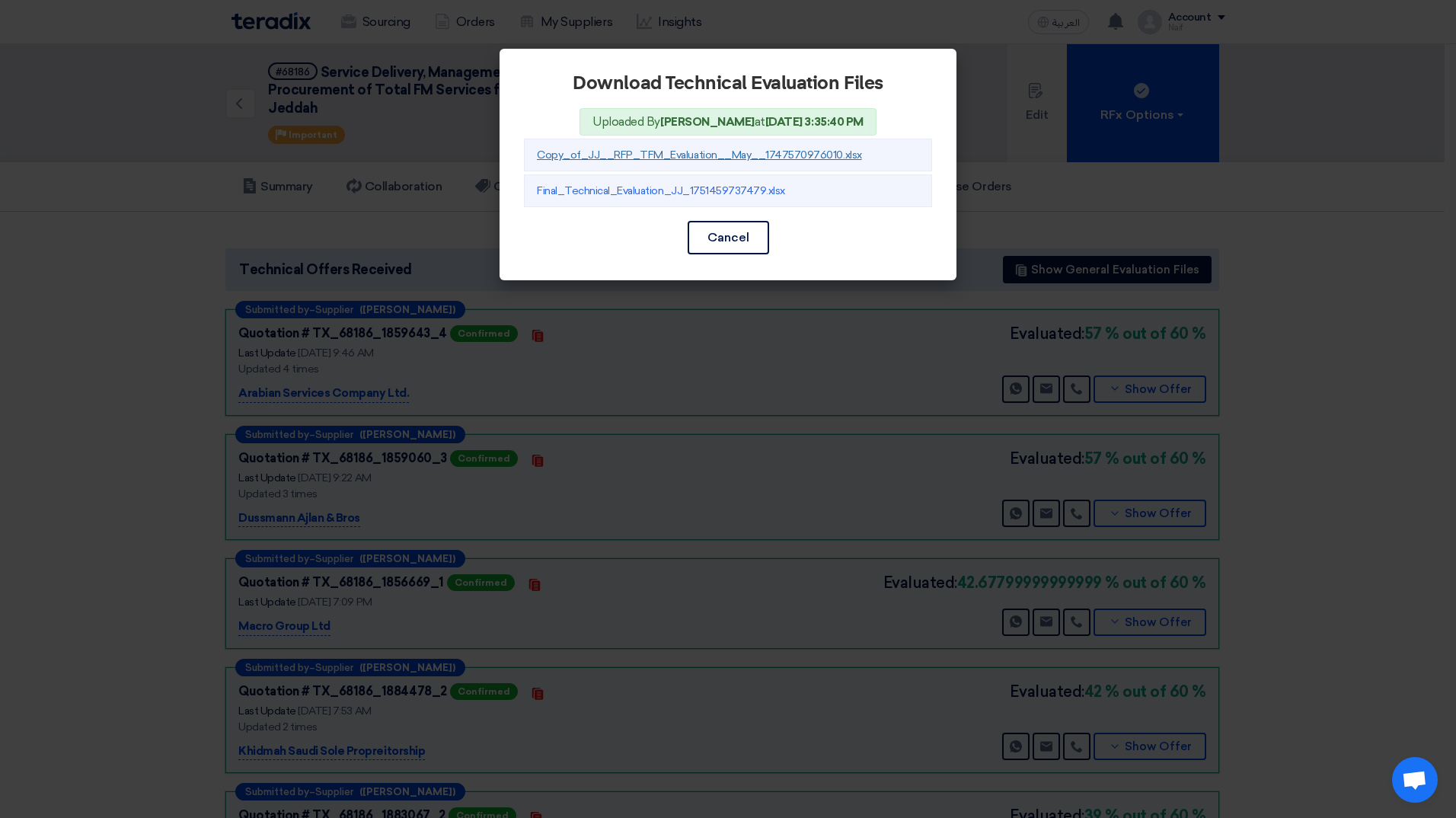
click at [643, 157] on link "Copy_of_JJ__RFP_TFM_Evaluation__May__1747570976010.xlsx" at bounding box center [699, 155] width 325 height 13
click at [1428, 218] on modal-container "Download Technical Evaluation Files Uploaded By [PERSON_NAME] at [DATE] 3:35:40…" at bounding box center [728, 409] width 1456 height 818
